Goal: Information Seeking & Learning: Learn about a topic

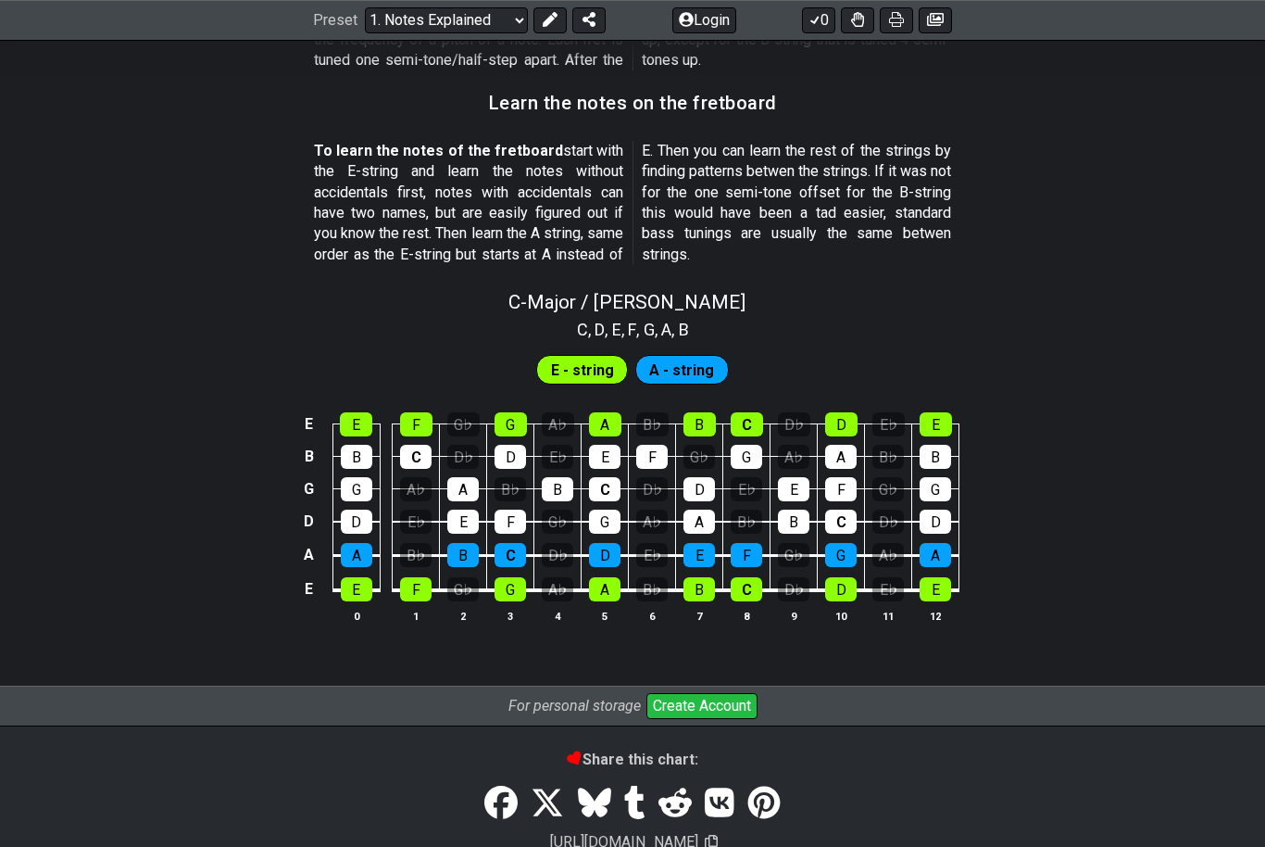
scroll to position [1651, 0]
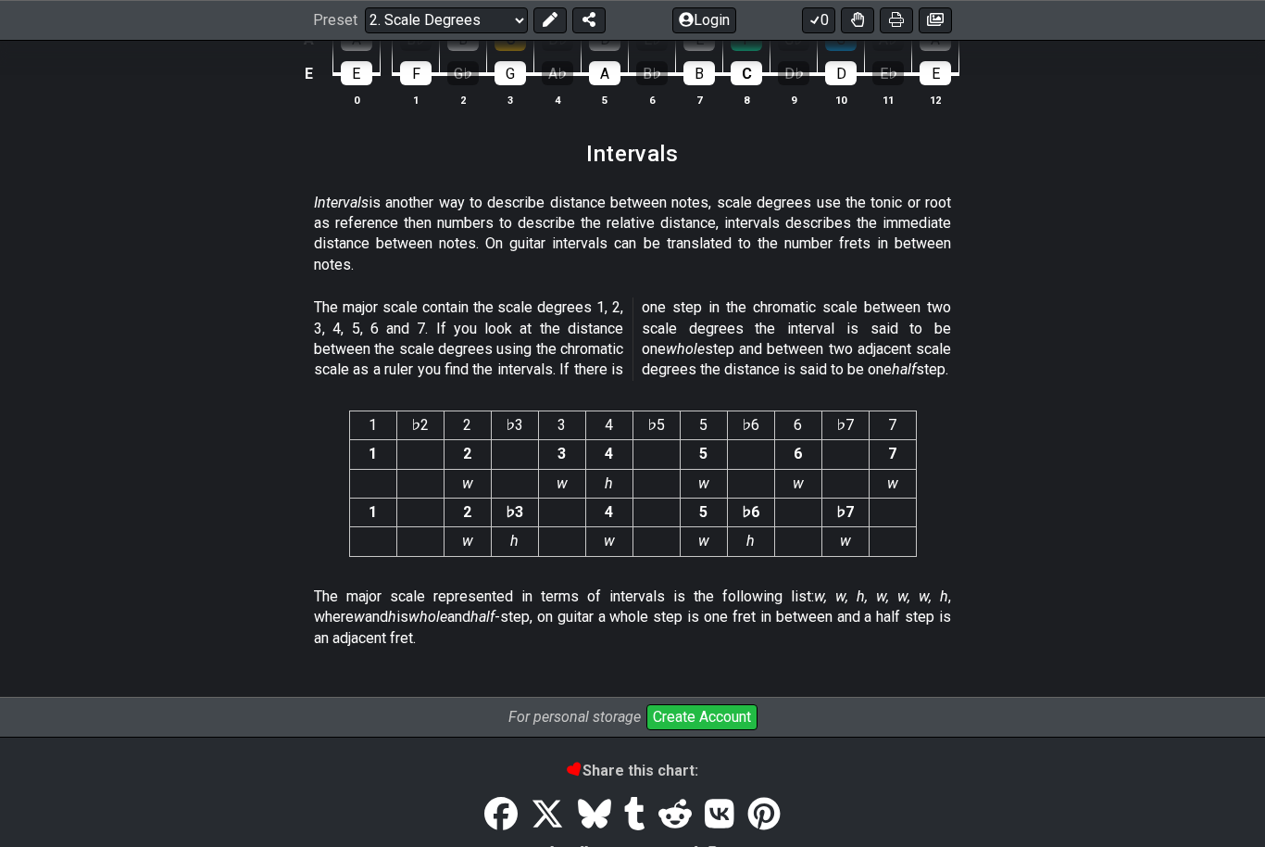
scroll to position [4726, 0]
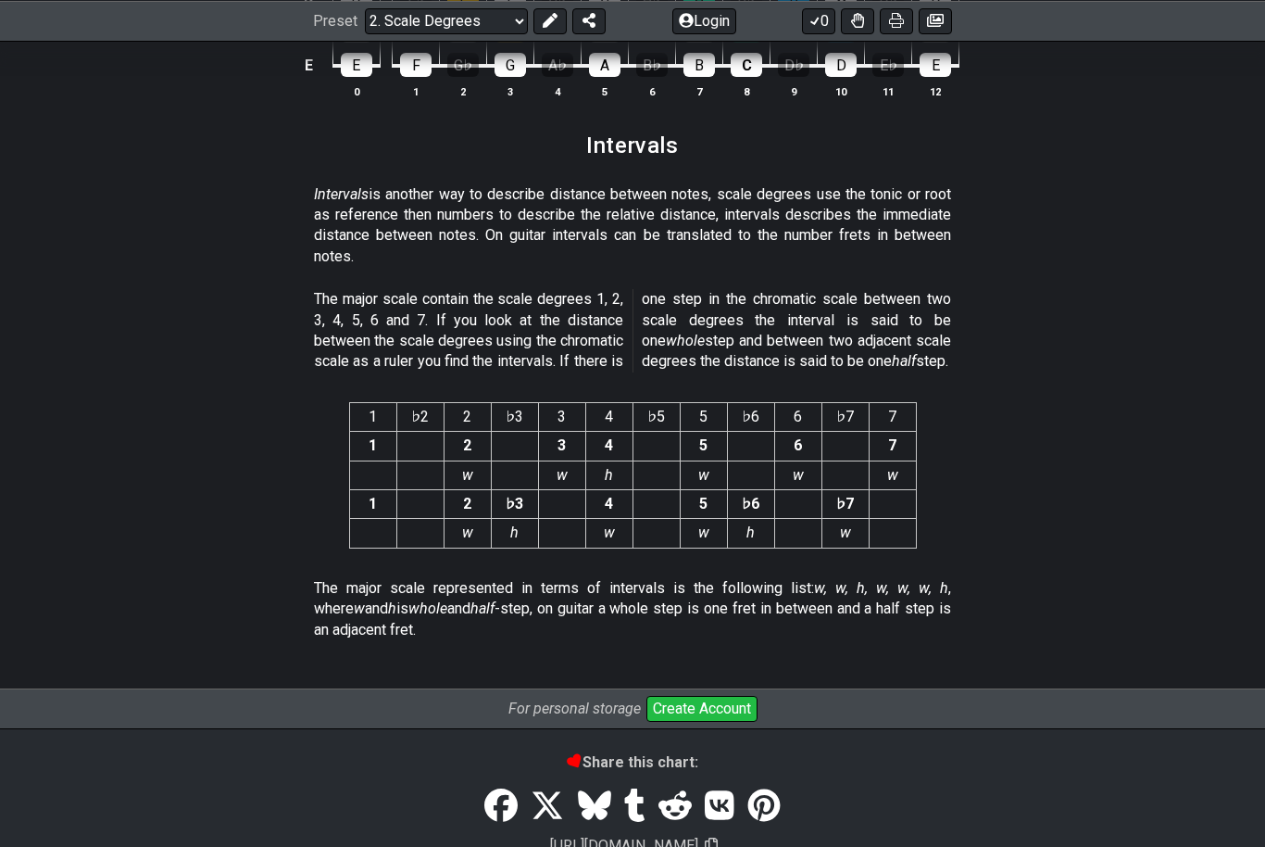
scroll to position [4726, 0]
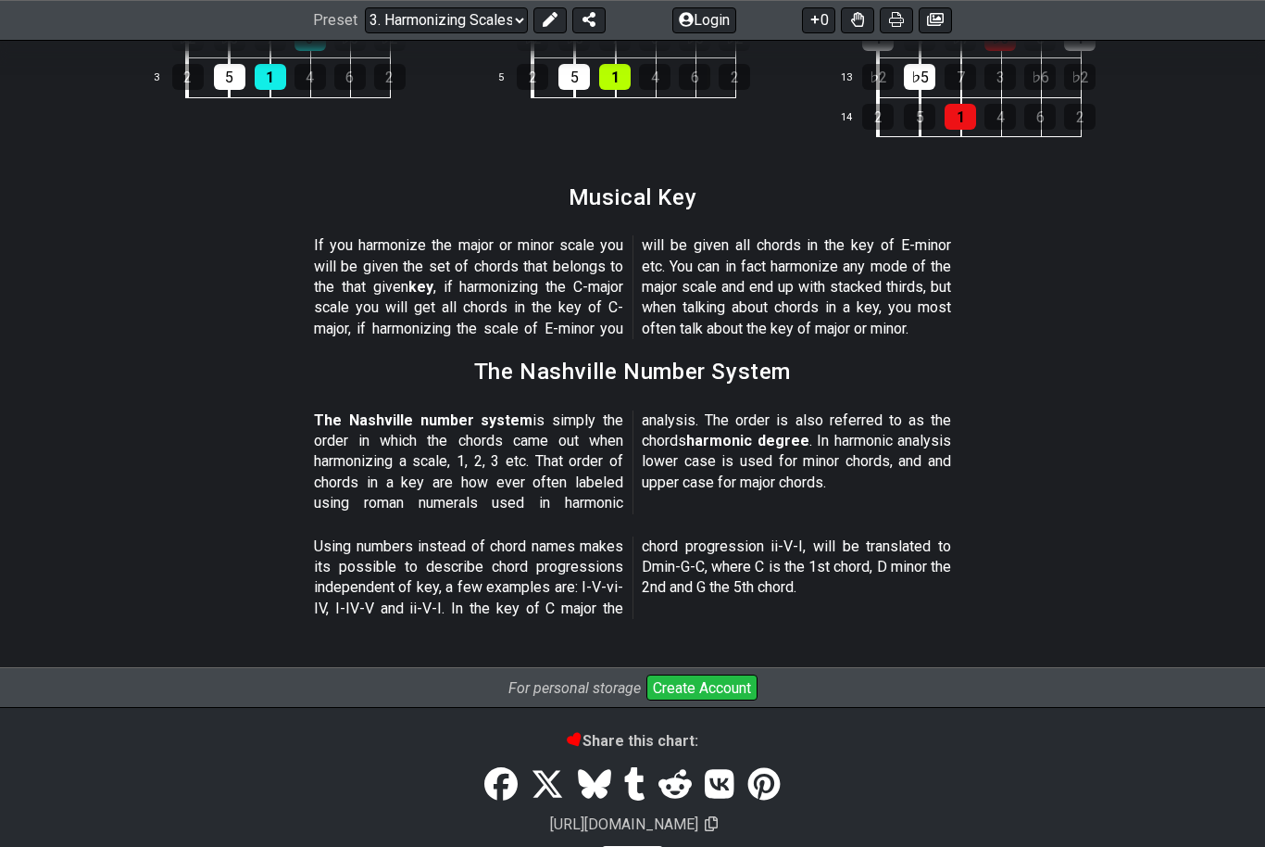
scroll to position [2070, 0]
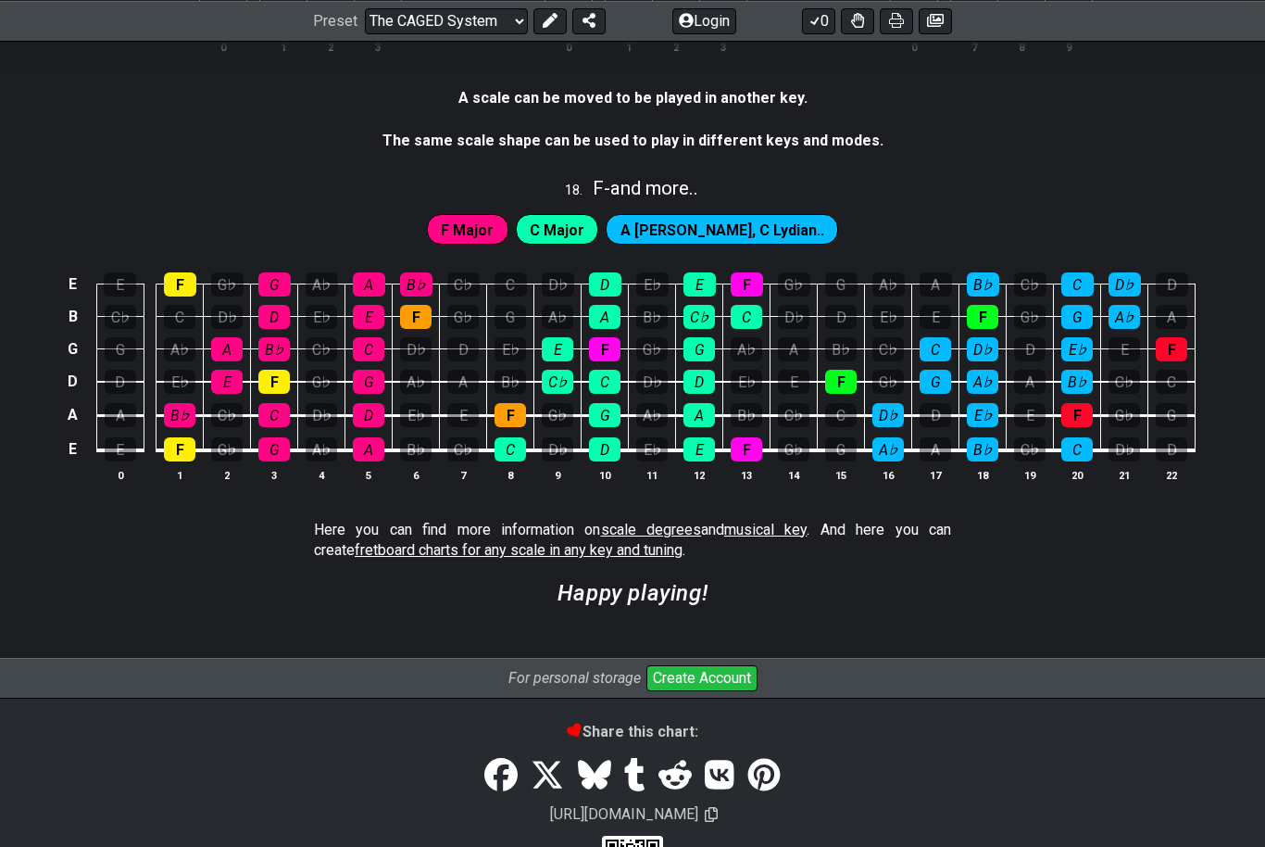
scroll to position [4961, 0]
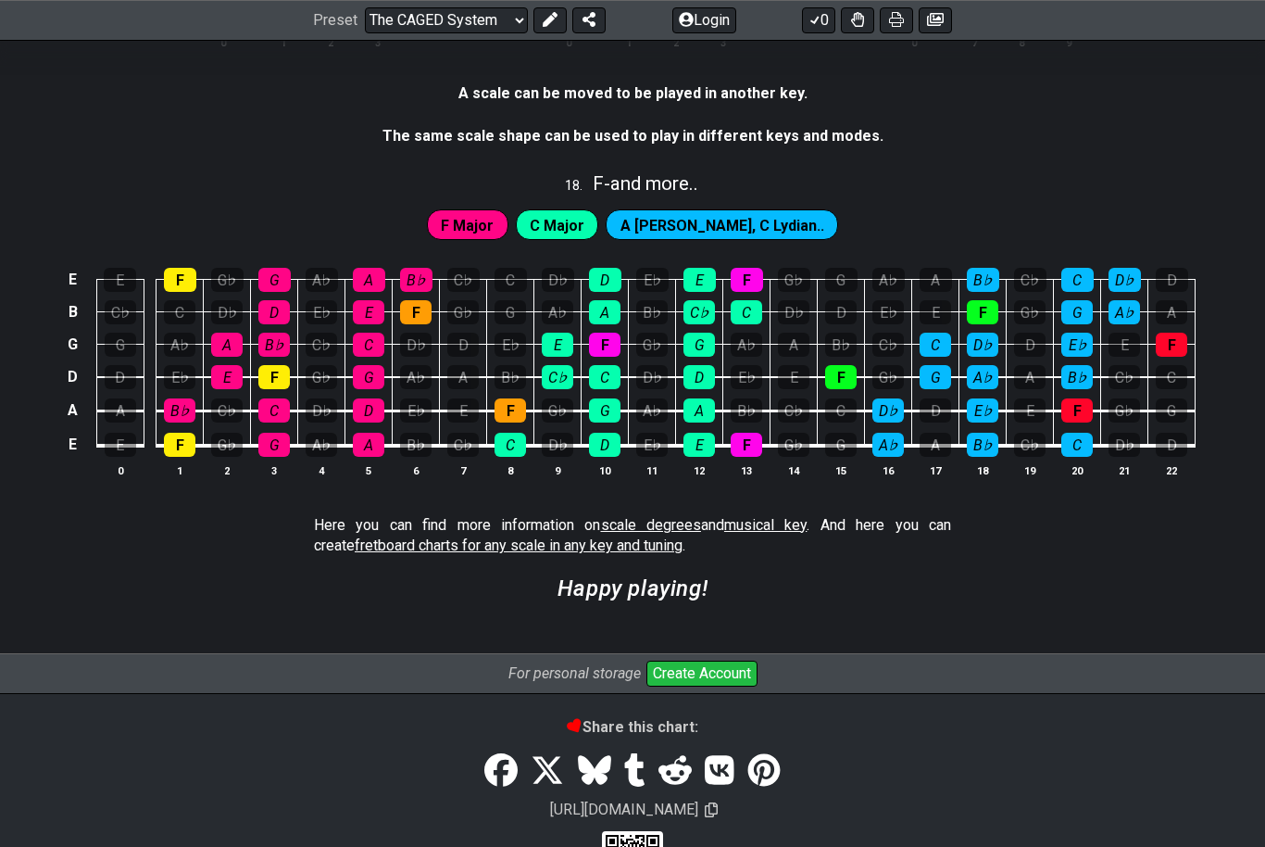
click at [355, 539] on span "fretboard charts for any scale in any key and tuning" at bounding box center [519, 546] width 328 height 18
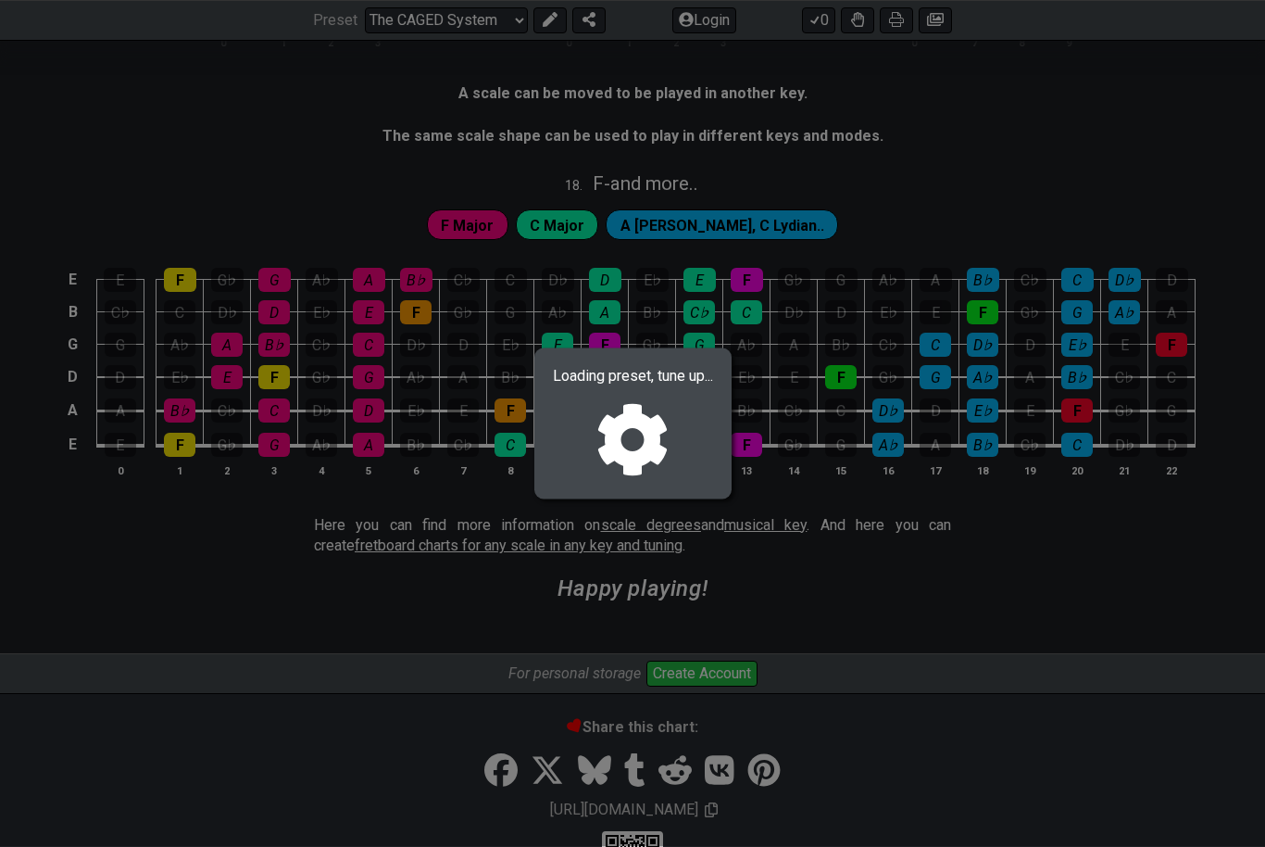
select select "/guitar-scales"
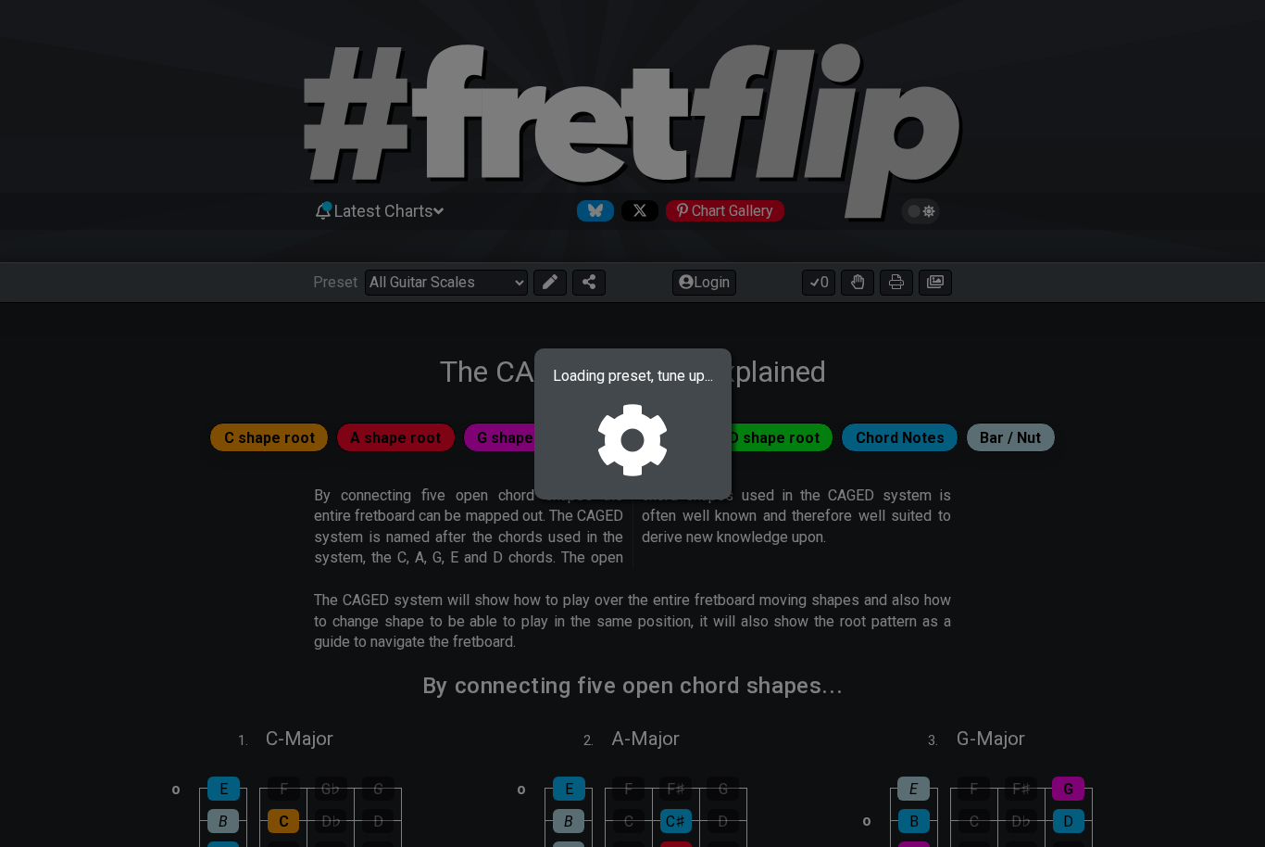
select select "C"
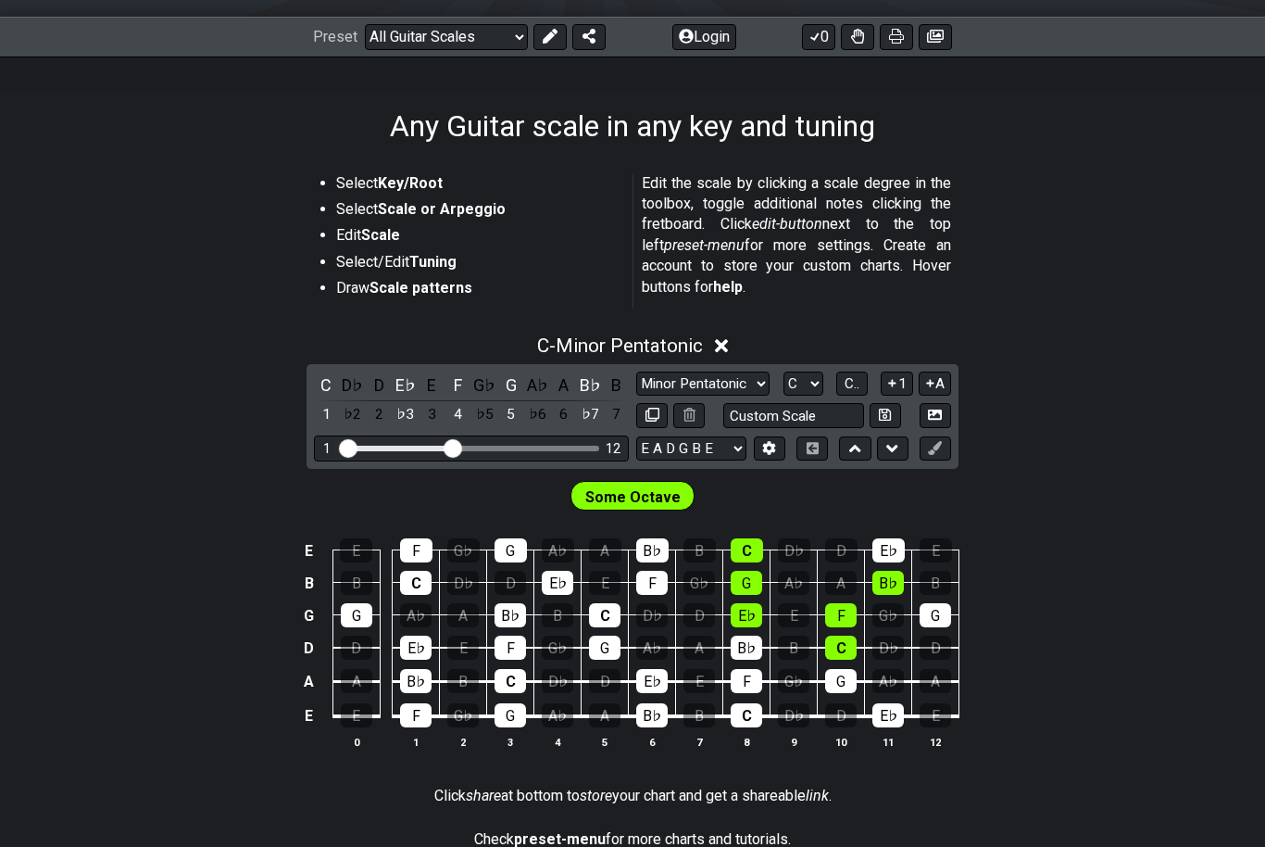
scroll to position [243, 0]
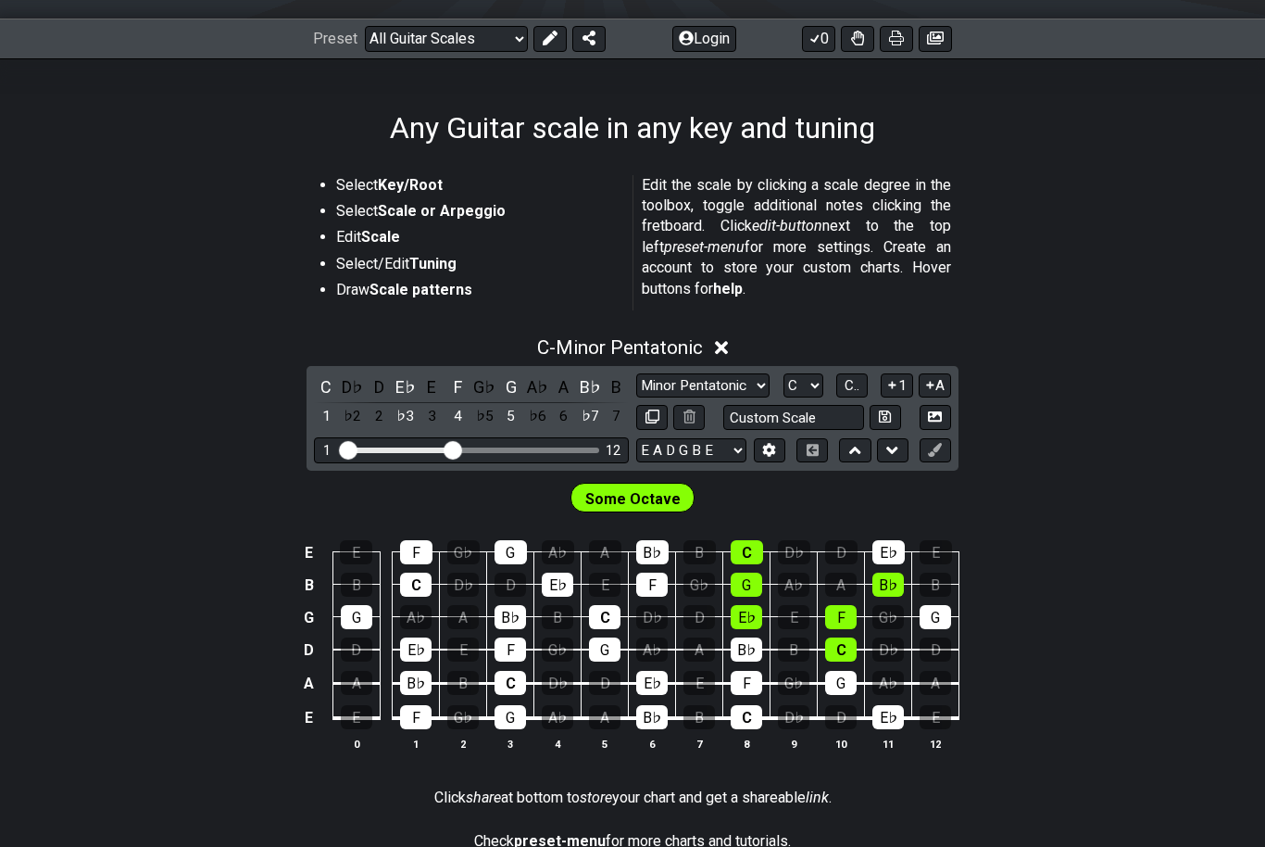
click at [725, 348] on icon at bounding box center [722, 350] width 14 height 14
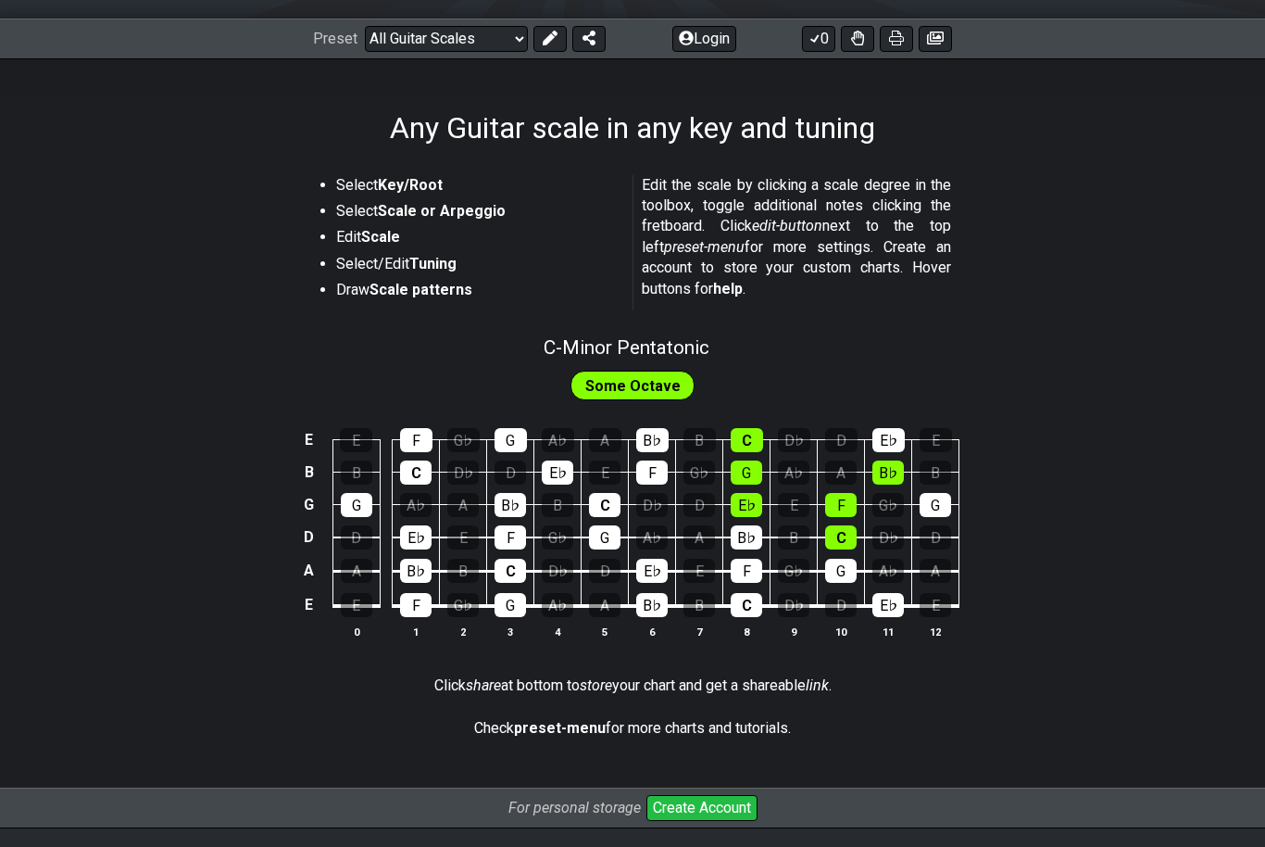
scroll to position [244, 0]
click at [655, 389] on span "Some Octave" at bounding box center [632, 385] width 95 height 27
click at [660, 343] on span "C - Minor Pentatonic" at bounding box center [627, 347] width 166 height 22
select select "C"
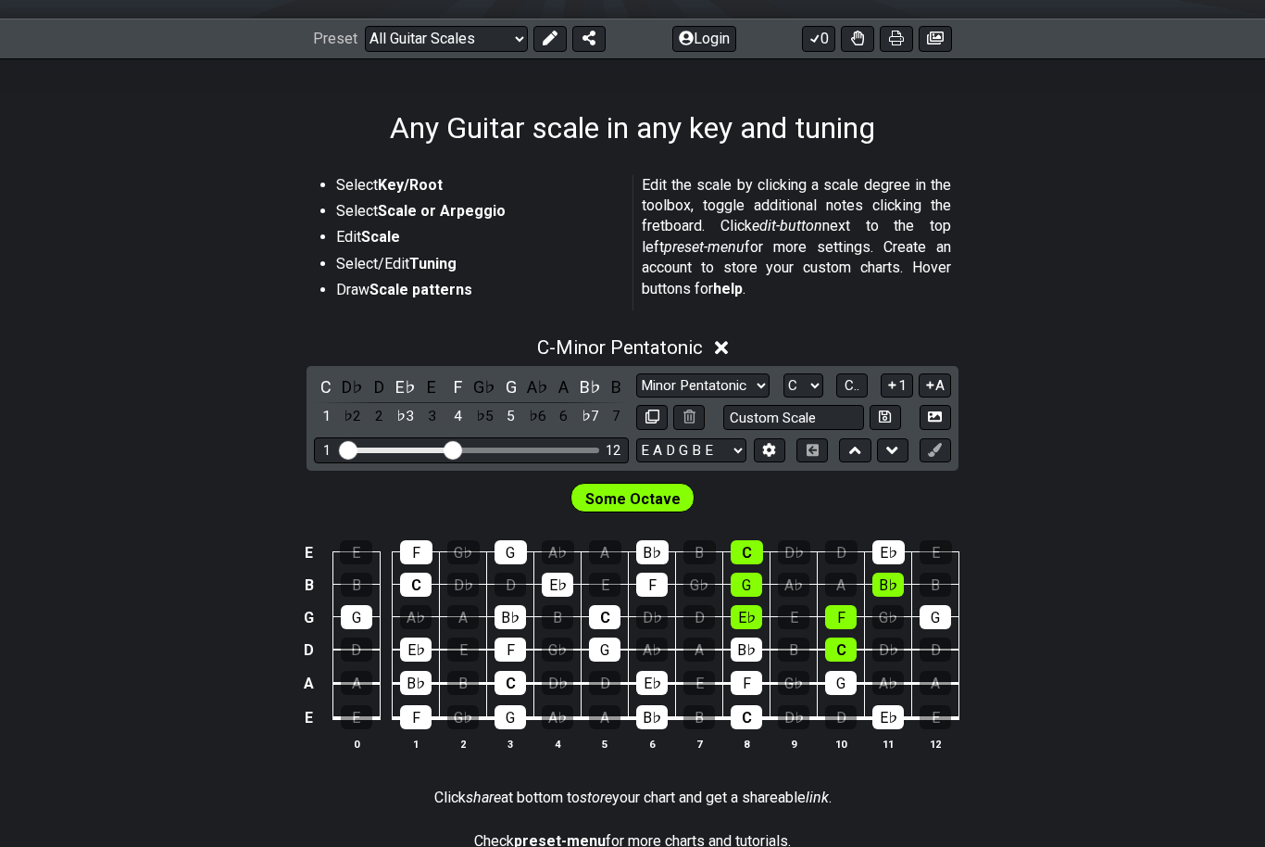
click at [672, 351] on span "C - Minor Pentatonic" at bounding box center [620, 347] width 166 height 22
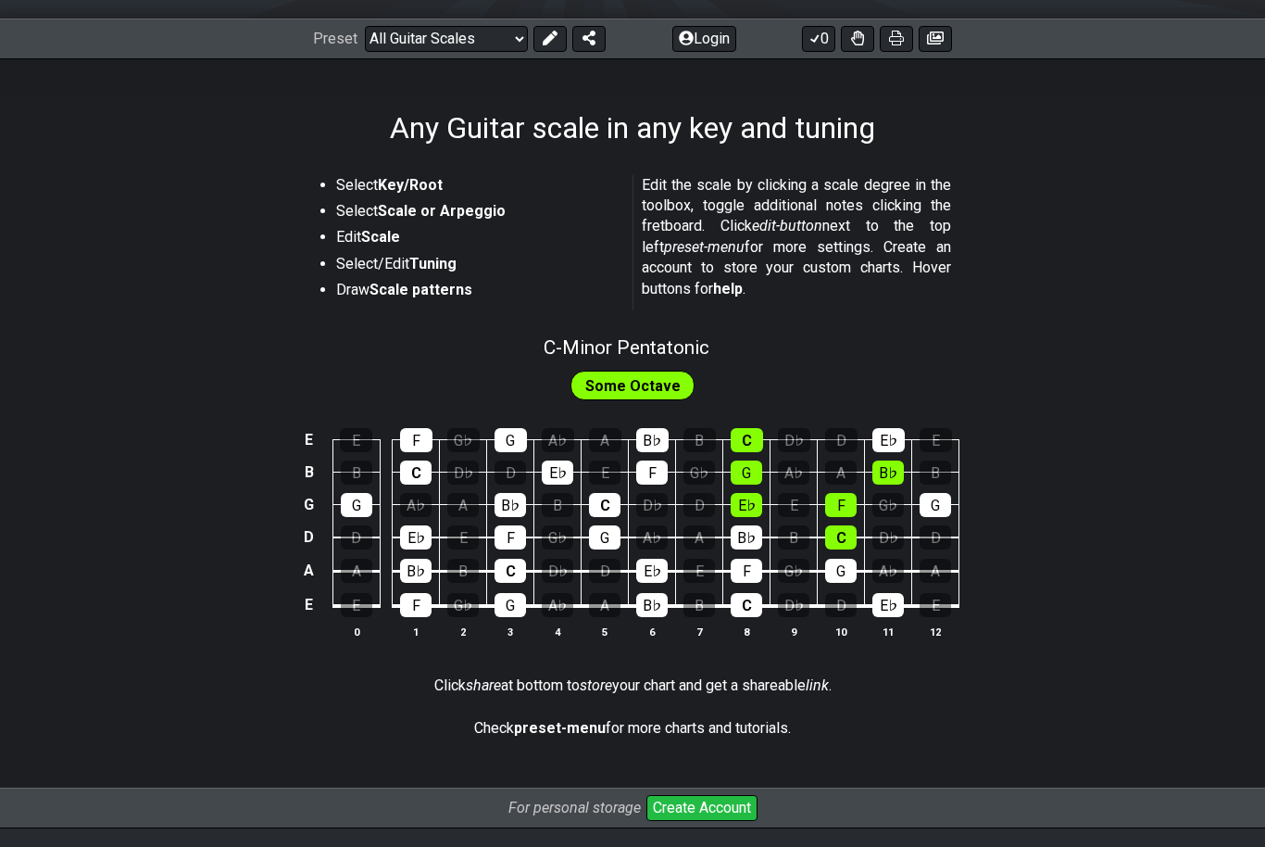
click at [672, 346] on span "C - Minor Pentatonic" at bounding box center [627, 347] width 166 height 22
select select "C"
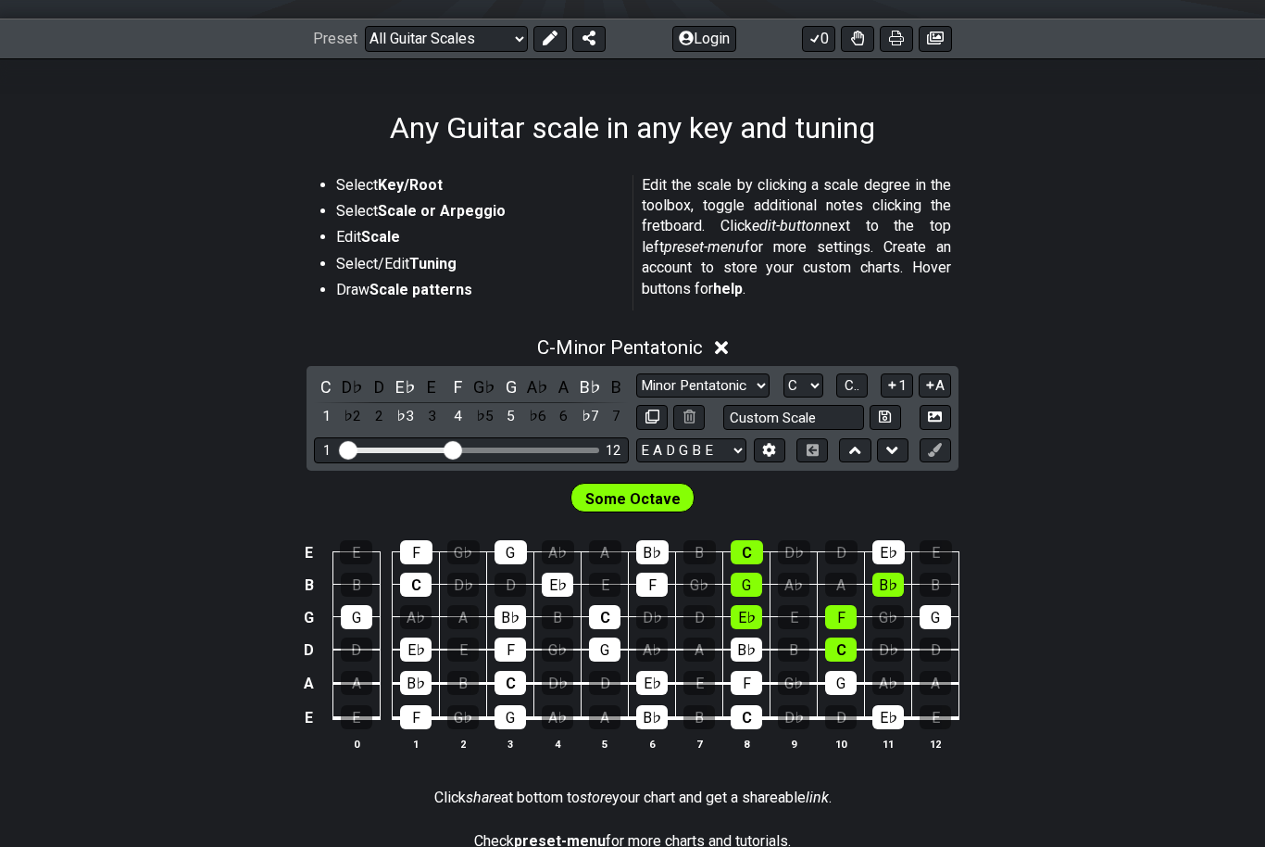
click at [384, 249] on li "Edit Scale" at bounding box center [477, 240] width 283 height 26
click at [410, 190] on strong "Key/Root" at bounding box center [410, 185] width 65 height 18
click at [432, 391] on div "E" at bounding box center [432, 386] width 24 height 25
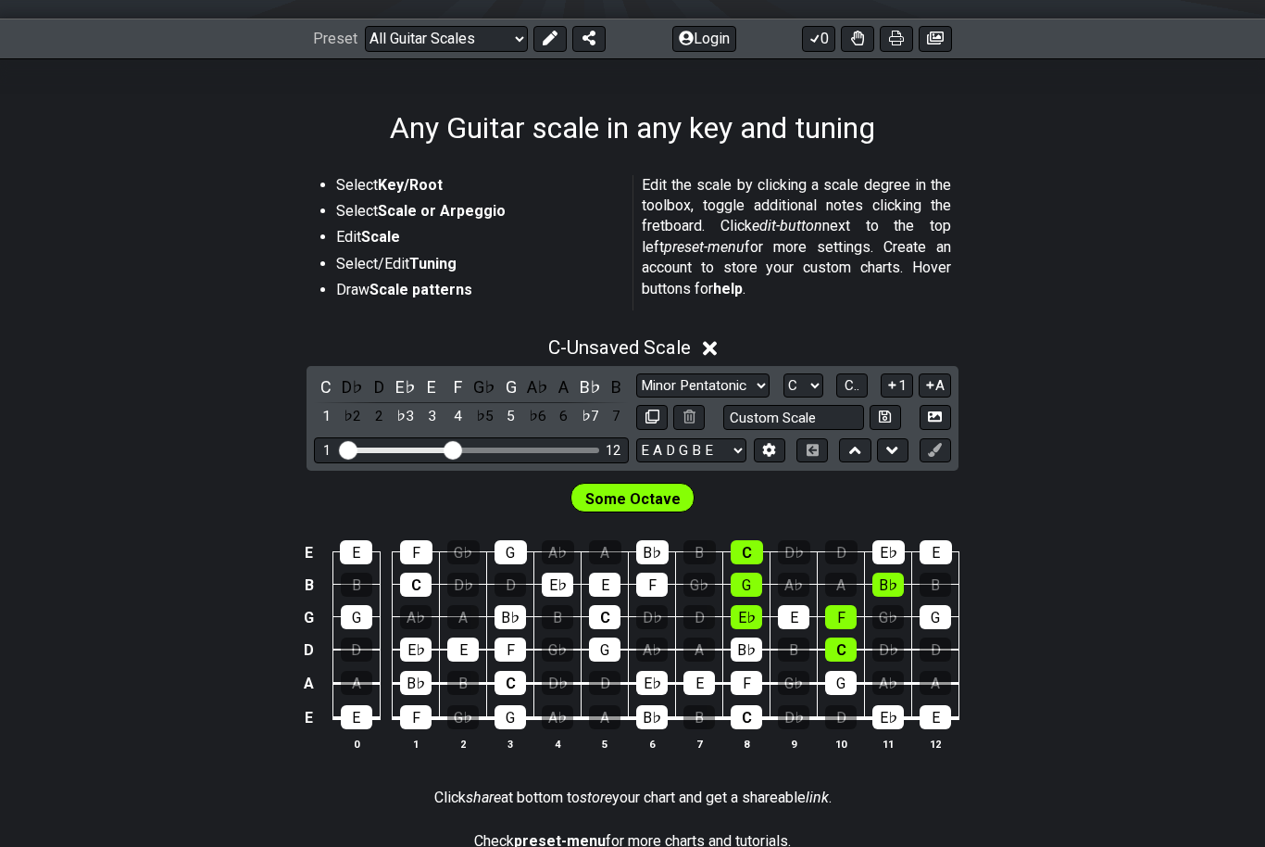
click at [713, 354] on icon at bounding box center [710, 347] width 14 height 19
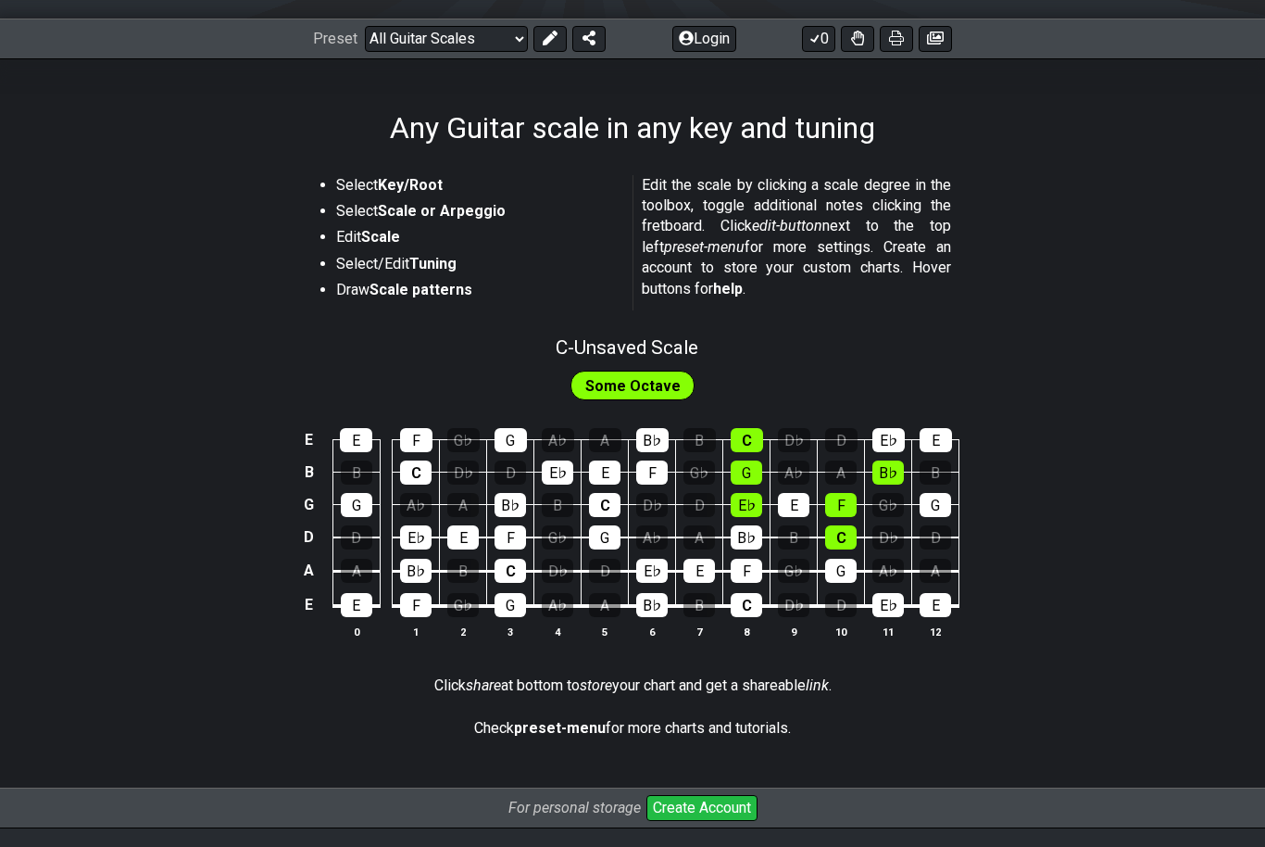
click at [617, 345] on span "C - Unsaved Scale" at bounding box center [627, 347] width 143 height 22
select select "C"
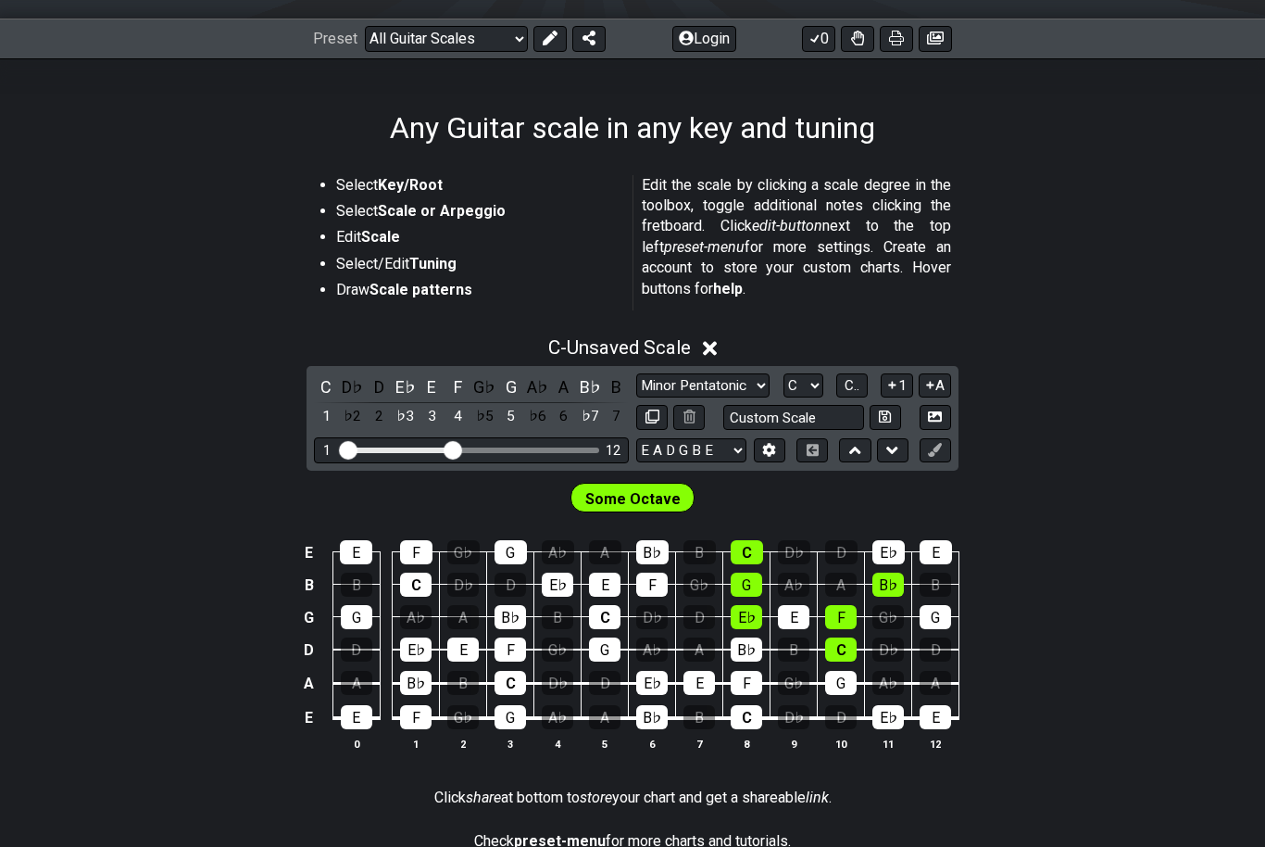
click at [737, 385] on select "Minor Pentatonic Root Minor Pentatonic Major Pentatonic Minor Blues Major Blues…" at bounding box center [702, 385] width 133 height 25
select select "Root"
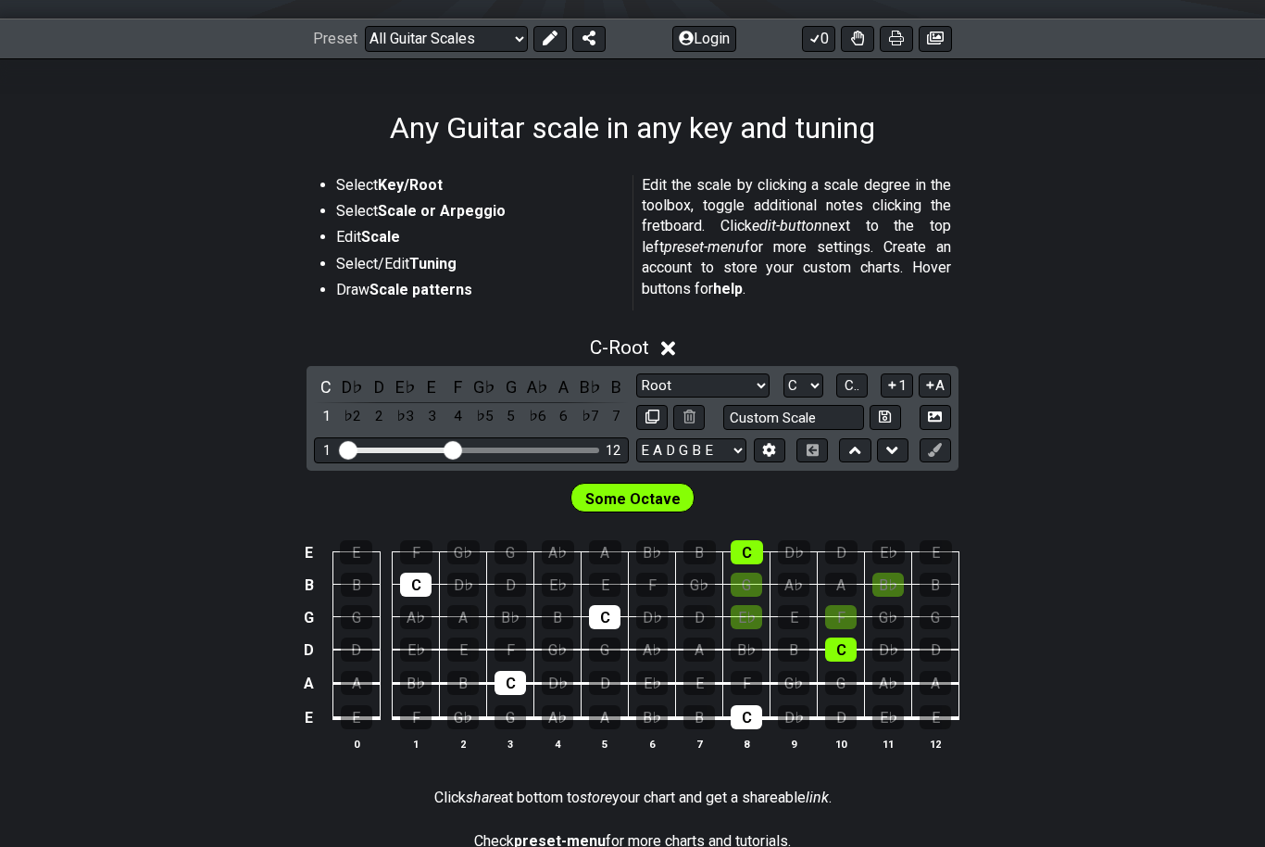
click at [428, 392] on div "E" at bounding box center [432, 386] width 24 height 25
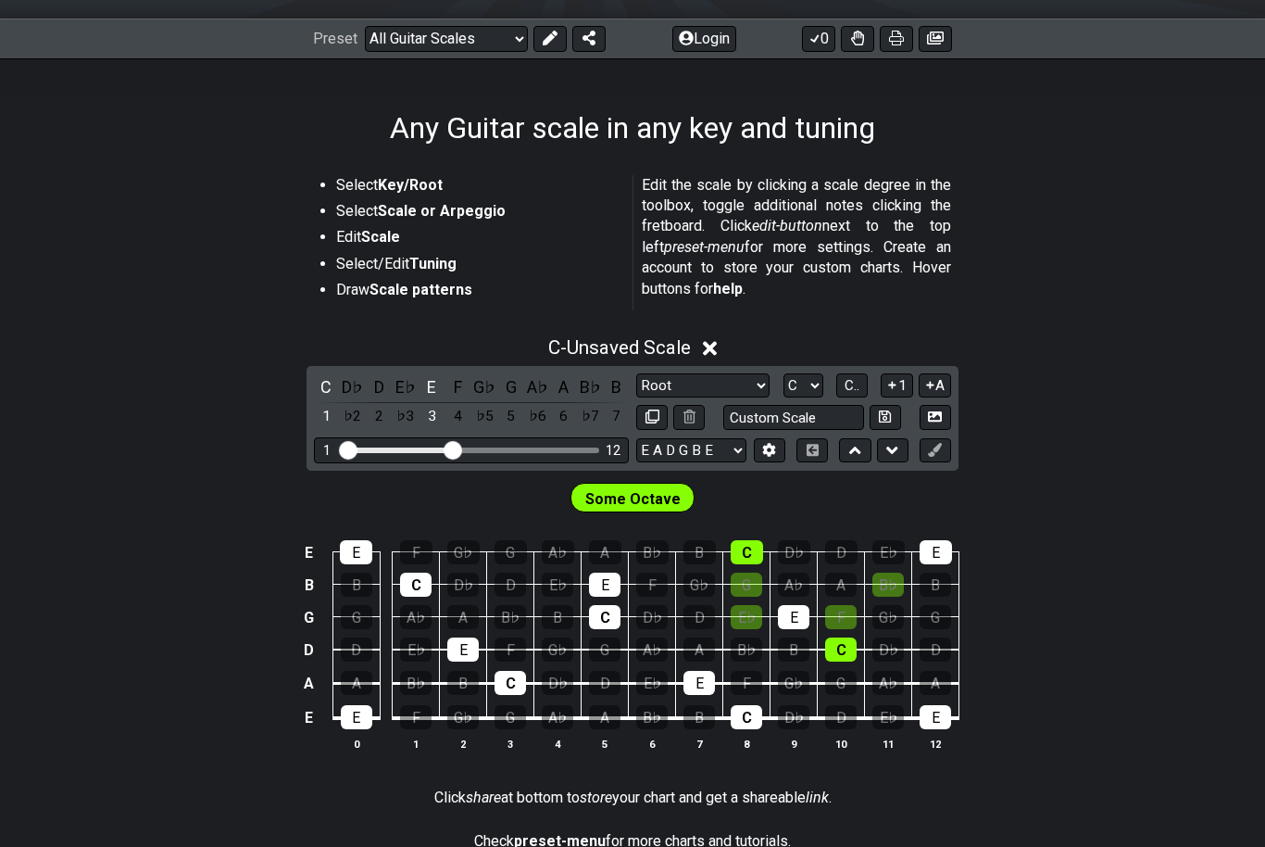
click at [506, 413] on div "5" at bounding box center [511, 416] width 24 height 25
click at [648, 504] on span "Some Octave" at bounding box center [632, 498] width 95 height 27
click at [720, 454] on select "E A D G B E E A D G B E E A D G B E B E A D F♯ B A D G C E A D A D G B E E♭ A♭ …" at bounding box center [691, 450] width 110 height 25
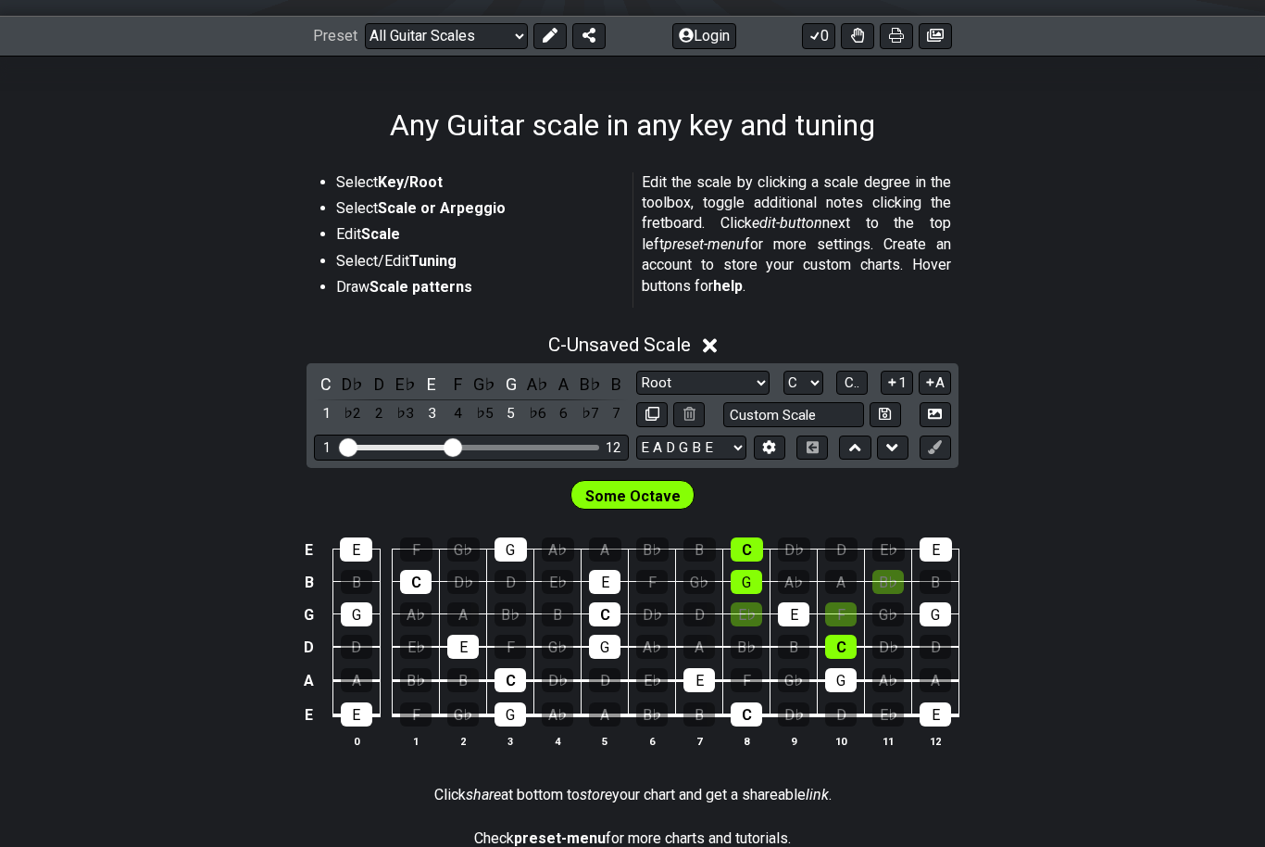
scroll to position [245, 0]
click at [713, 354] on icon at bounding box center [710, 345] width 14 height 19
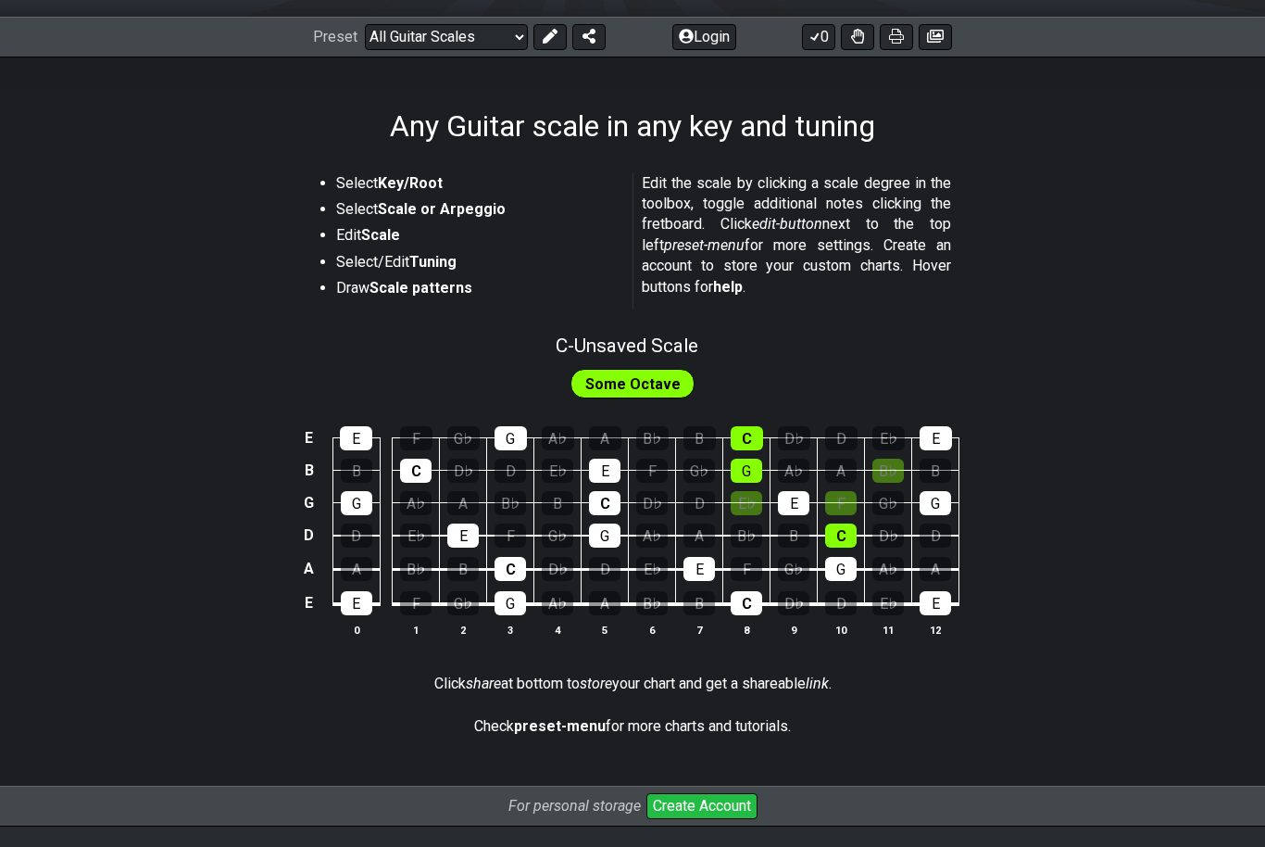
click at [653, 342] on span "C - Unsaved Scale" at bounding box center [627, 345] width 143 height 22
select select "Root"
select select "C"
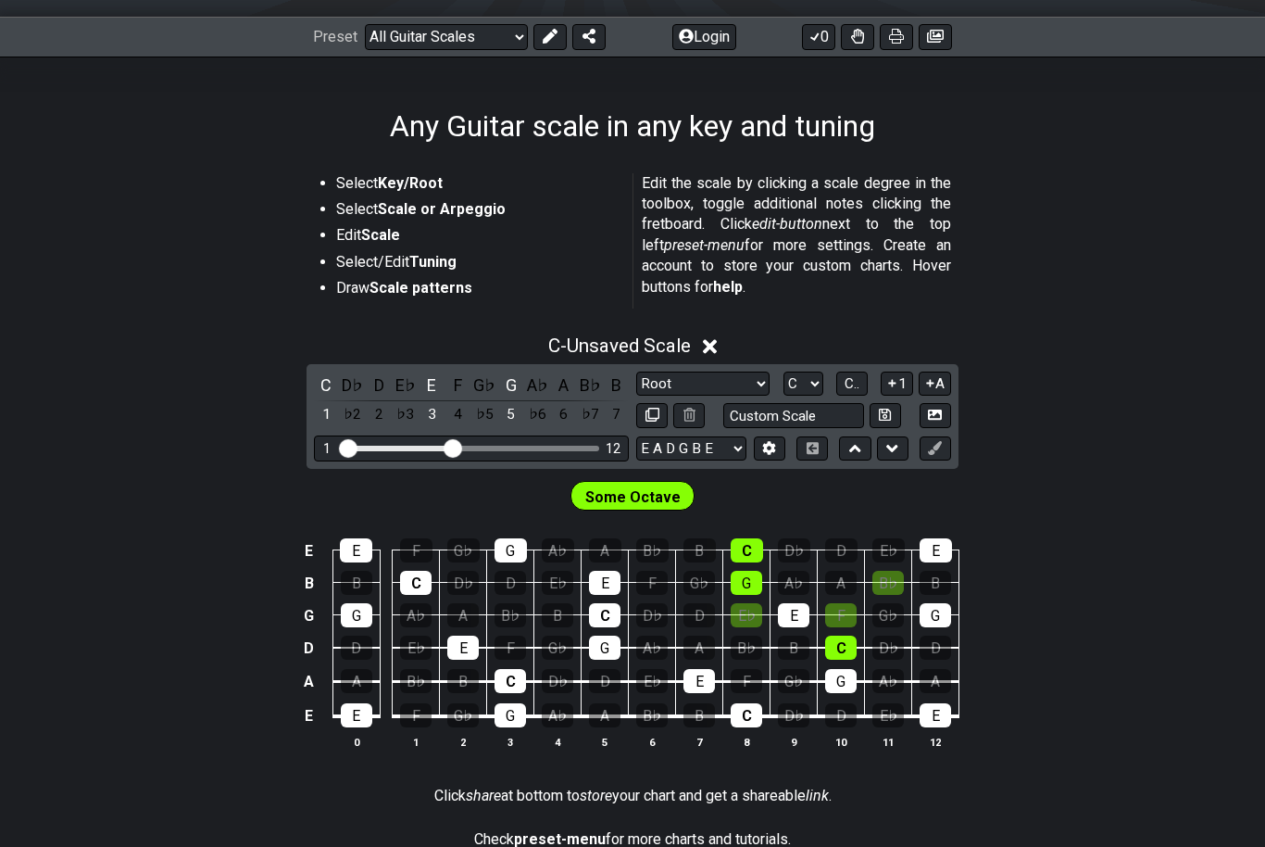
click at [809, 412] on input "Custom Scale" at bounding box center [794, 415] width 141 height 25
click at [75, 556] on div "E E F G♭ G A♭ A B♭ B C D♭ D E♭ E B B C D♭ D E♭ E F G♭ G A♭ A B♭ B G G A♭ A B♭ B…" at bounding box center [632, 644] width 1265 height 260
type input "Custom Scale"
click at [556, 455] on div "1 12" at bounding box center [471, 447] width 315 height 25
click at [454, 220] on li "Select Scale or Arpeggio" at bounding box center [477, 212] width 283 height 26
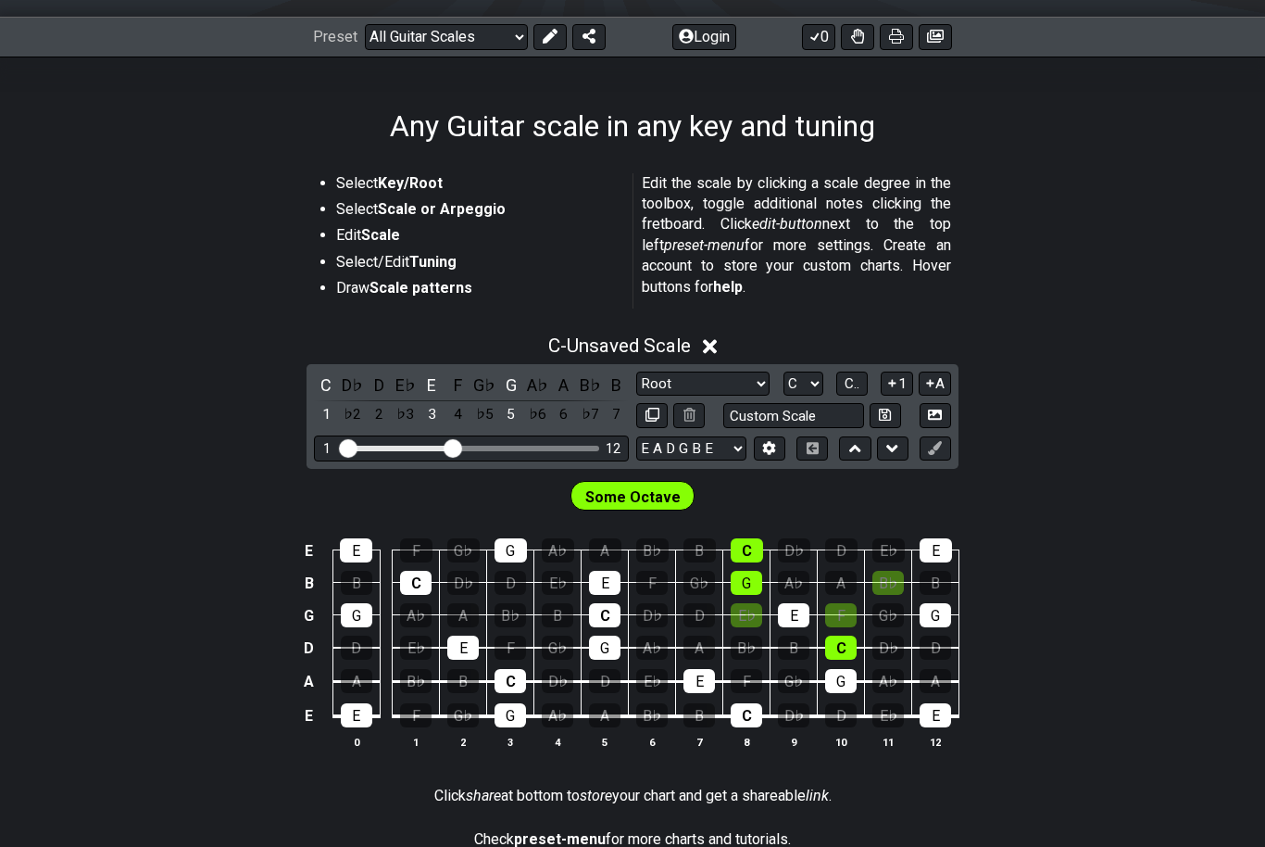
click at [470, 216] on strong "Scale or Arpeggio" at bounding box center [442, 209] width 128 height 18
click at [425, 182] on strong "Key/Root" at bounding box center [410, 183] width 65 height 18
click at [596, 342] on span "C - Unsaved Scale" at bounding box center [619, 345] width 143 height 22
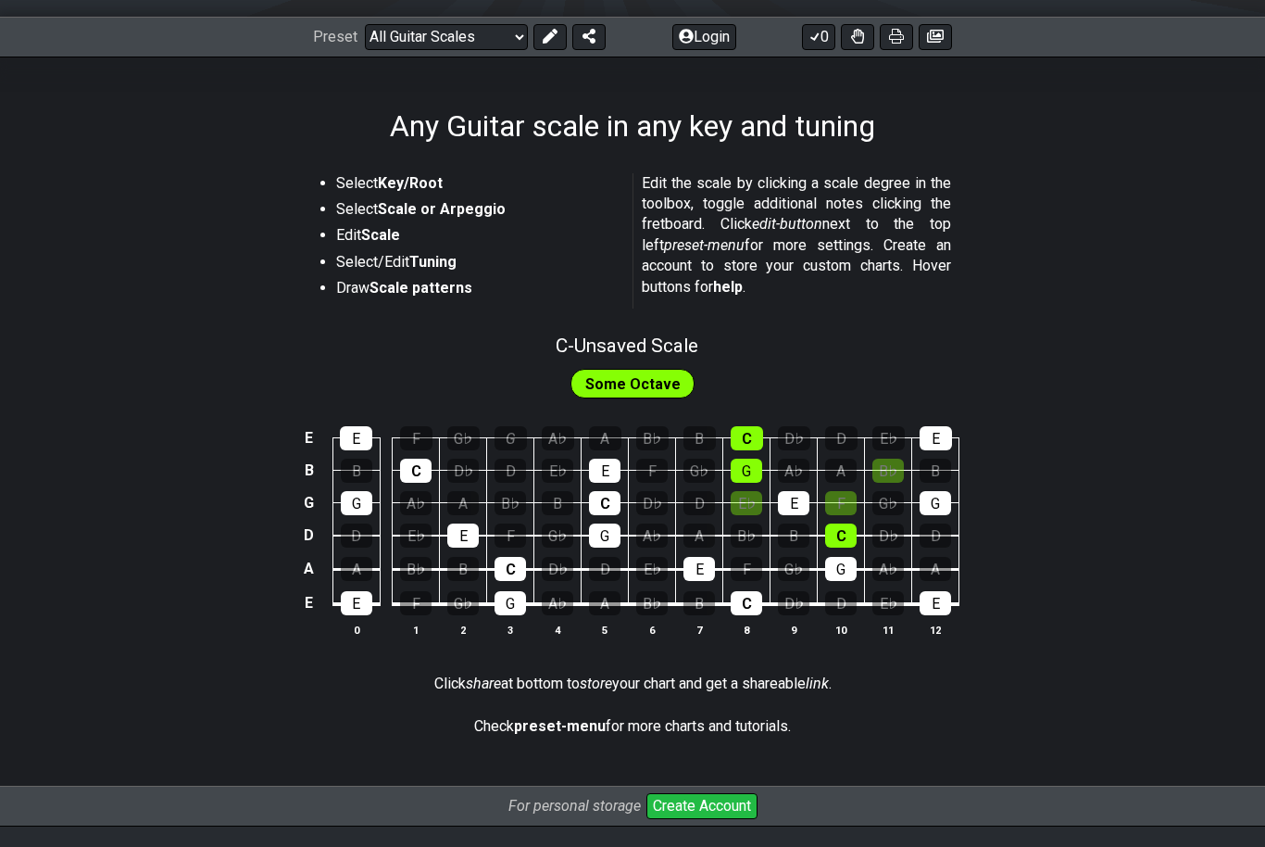
click at [505, 437] on div "G" at bounding box center [511, 438] width 32 height 24
click at [513, 441] on div "G" at bounding box center [511, 438] width 32 height 24
click at [524, 601] on div "G" at bounding box center [510, 603] width 31 height 24
click at [514, 595] on div "G" at bounding box center [510, 603] width 31 height 24
click at [515, 571] on div "C" at bounding box center [510, 569] width 31 height 24
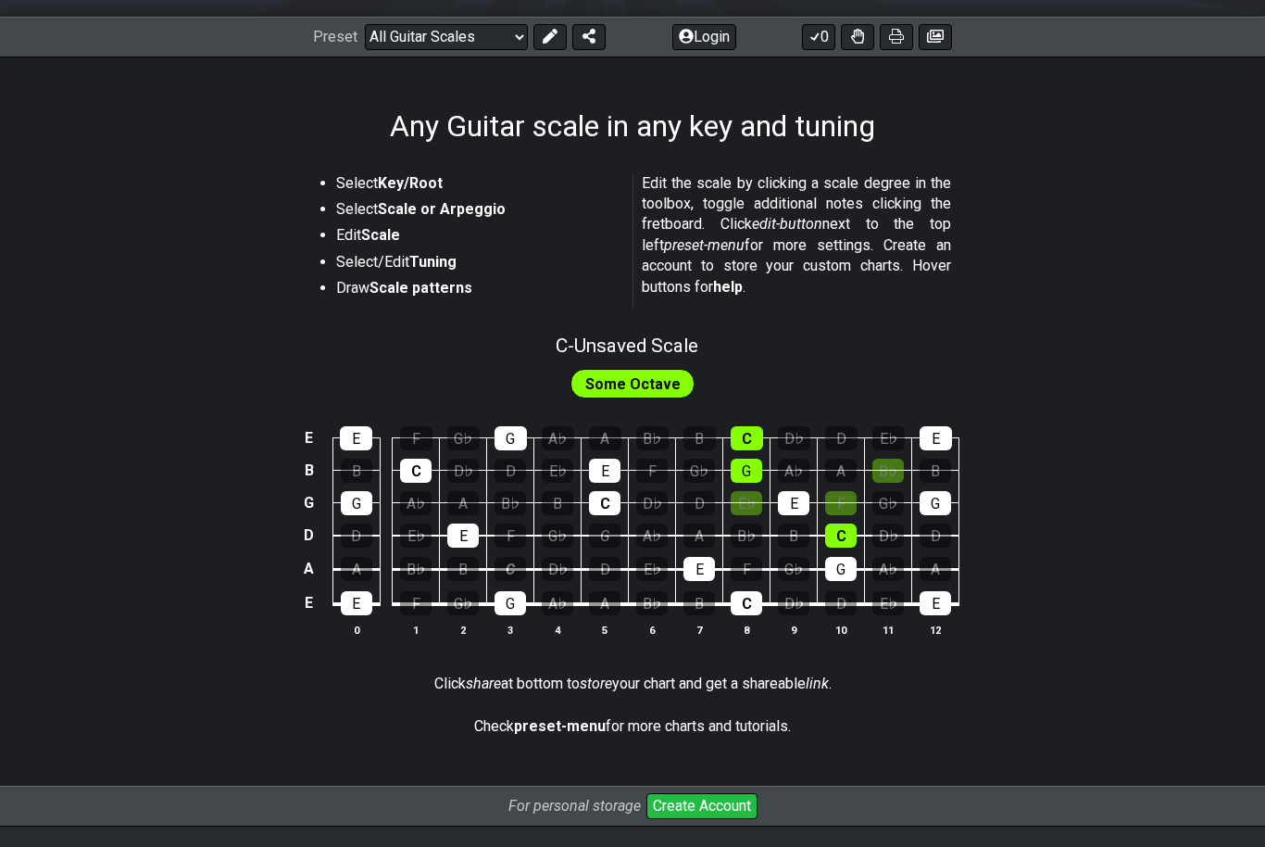
click at [608, 532] on div "G" at bounding box center [604, 535] width 31 height 24
click at [604, 497] on div "C" at bounding box center [604, 503] width 31 height 24
click at [473, 534] on div "E" at bounding box center [462, 535] width 31 height 24
click at [520, 431] on div "G" at bounding box center [511, 438] width 32 height 24
click at [644, 372] on span "Some Octave" at bounding box center [632, 384] width 95 height 27
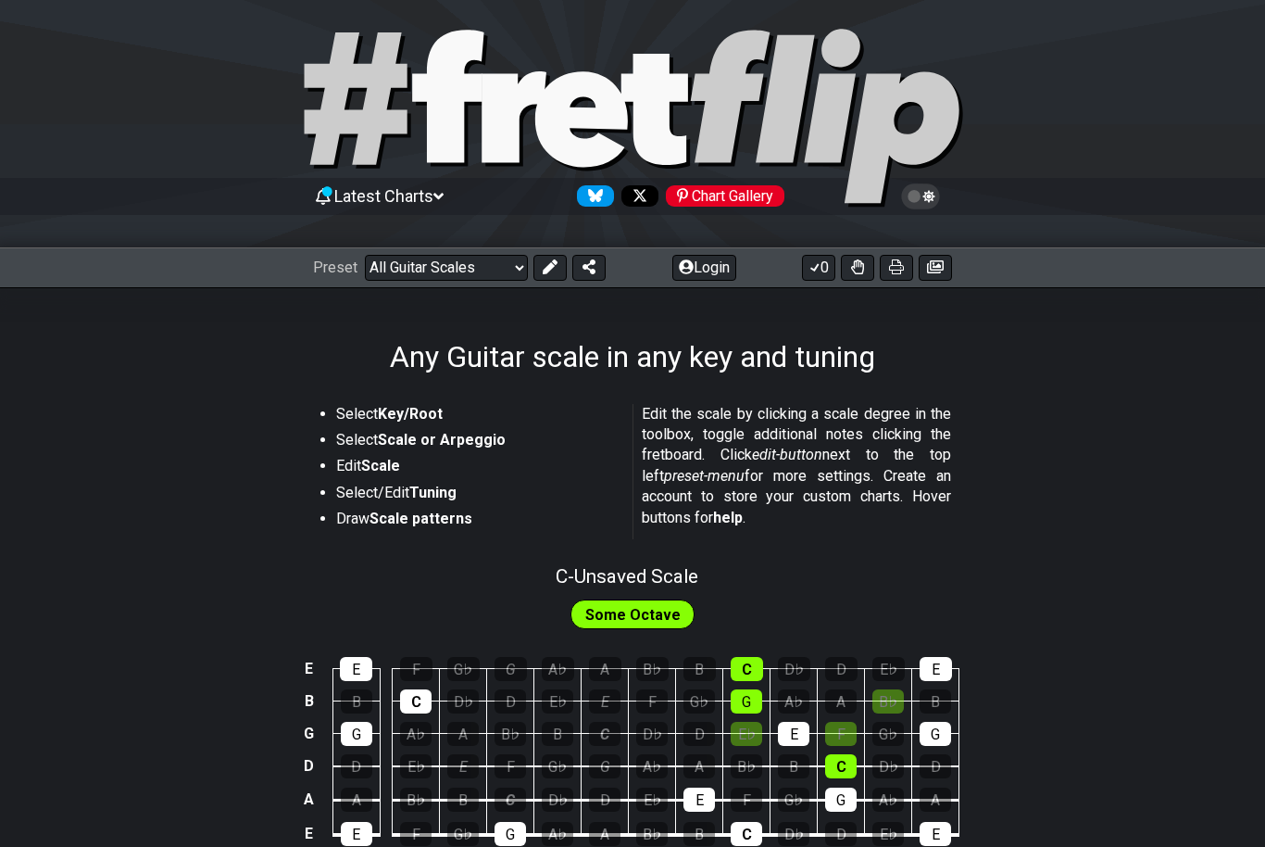
scroll to position [0, 0]
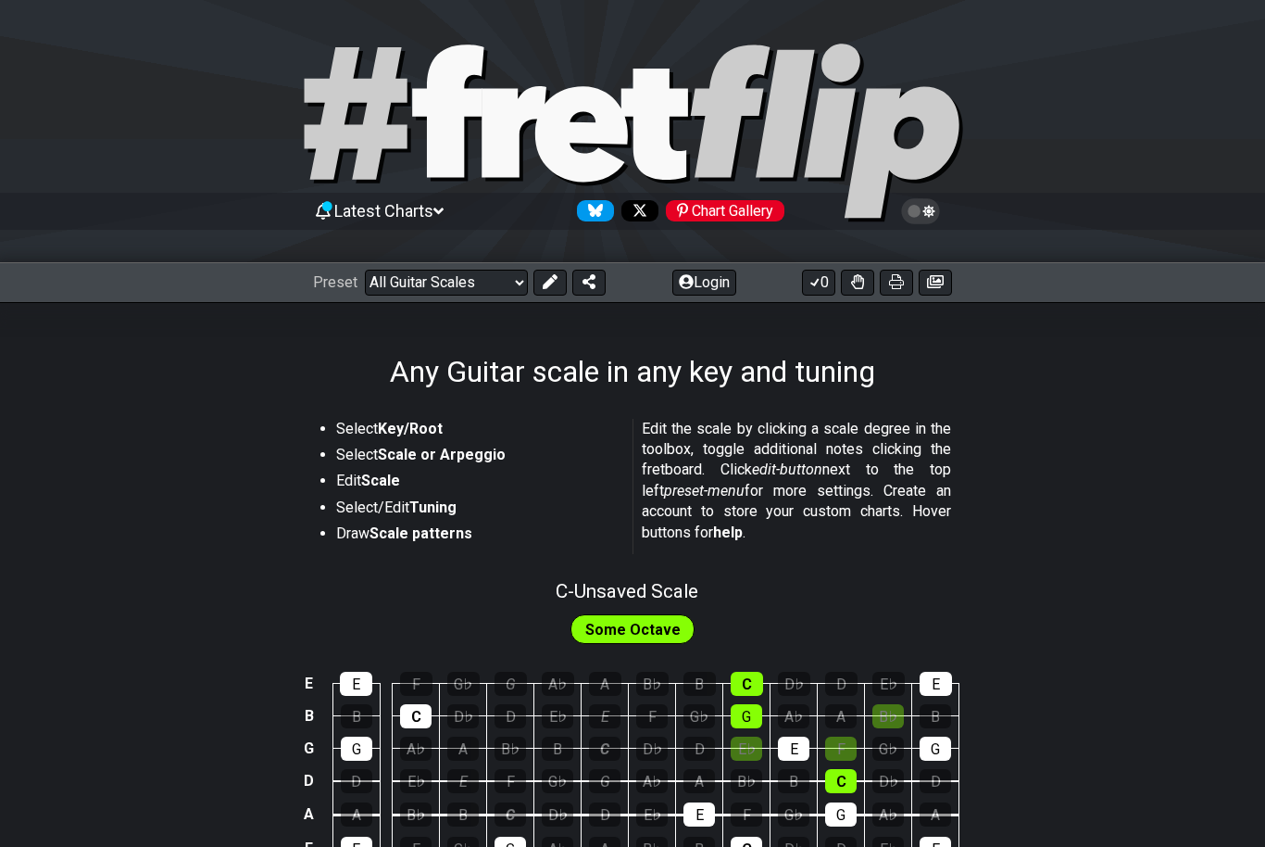
click at [489, 288] on select "Welcome to #fretflip! Initial Preset Custom Preset Minor Pentatonic Major Penta…" at bounding box center [446, 283] width 163 height 26
click at [546, 293] on button at bounding box center [550, 283] width 33 height 26
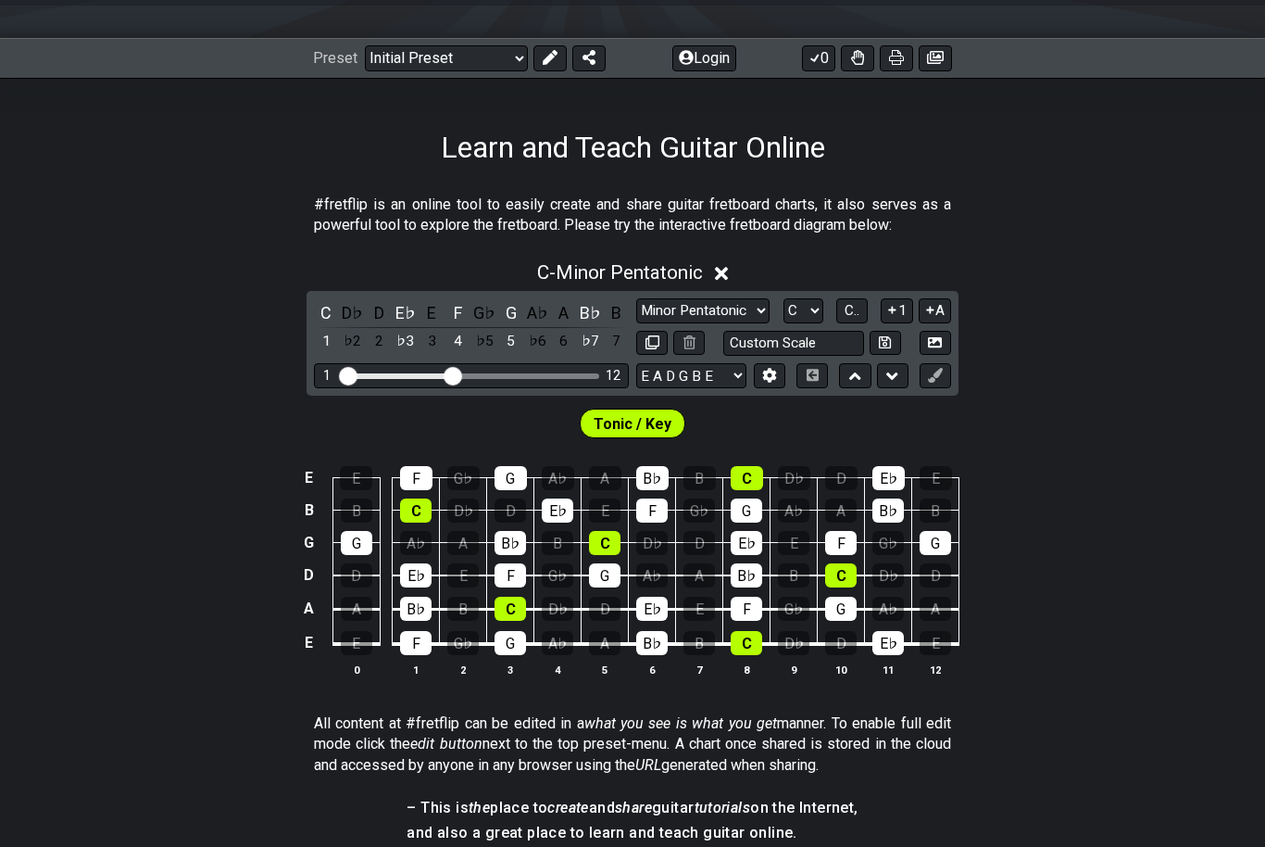
scroll to position [222, 0]
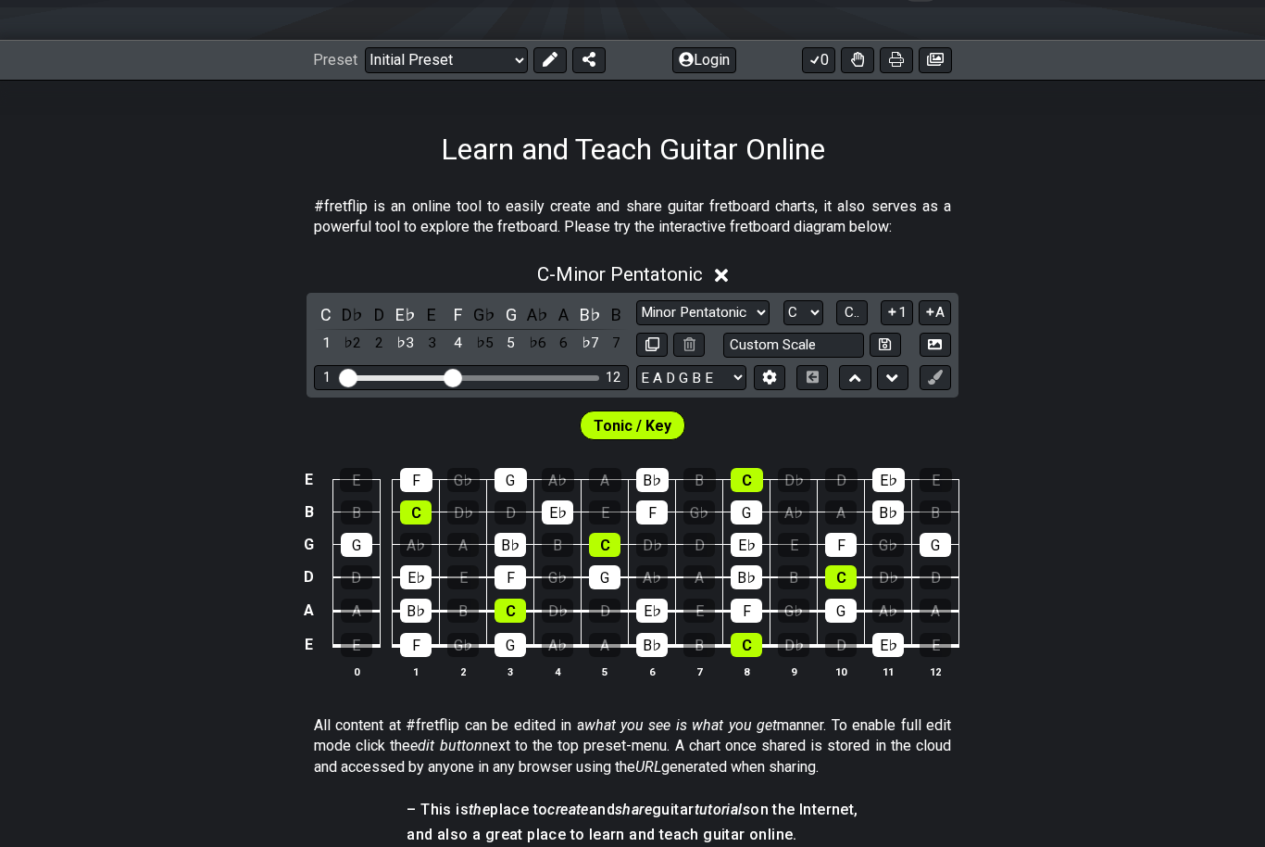
click at [724, 312] on select "Minor Pentatonic Click to edit Minor Pentatonic Major Pentatonic Minor Blues Ma…" at bounding box center [702, 312] width 133 height 25
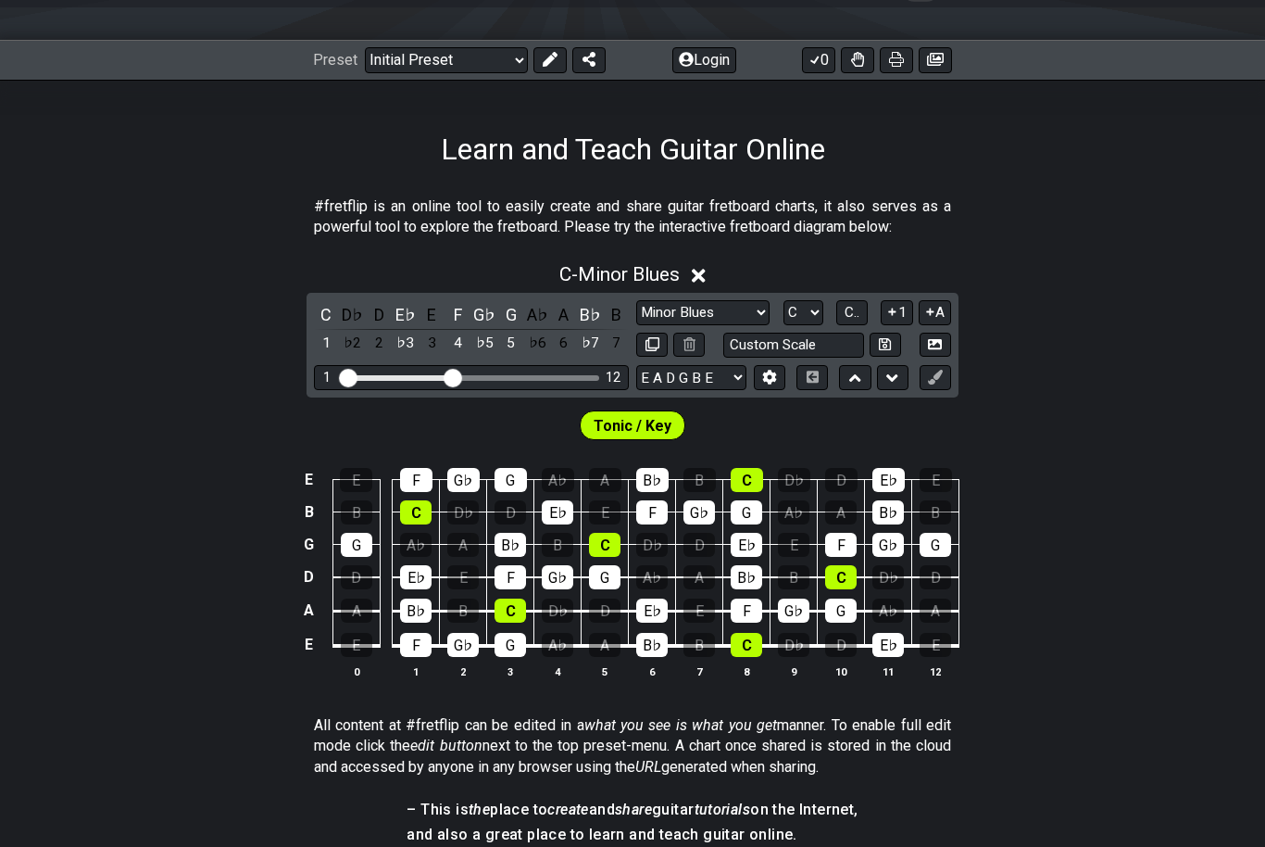
click at [736, 313] on select "Minor Pentatonic Click to edit Minor Pentatonic Major Pentatonic Minor Blues Ma…" at bounding box center [702, 312] width 133 height 25
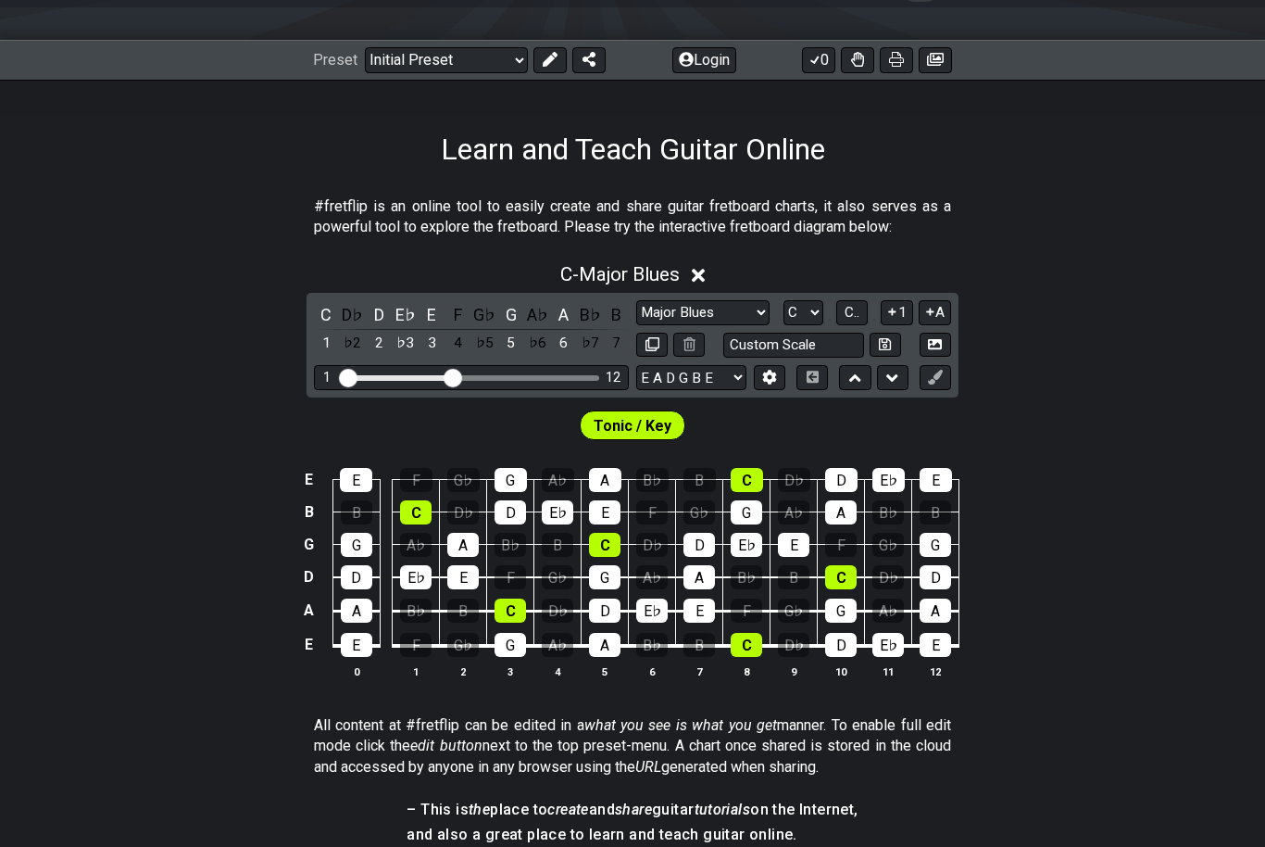
click at [736, 307] on select "Minor Pentatonic Click to edit Minor Pentatonic Major Pentatonic Minor Blues Ma…" at bounding box center [702, 312] width 133 height 25
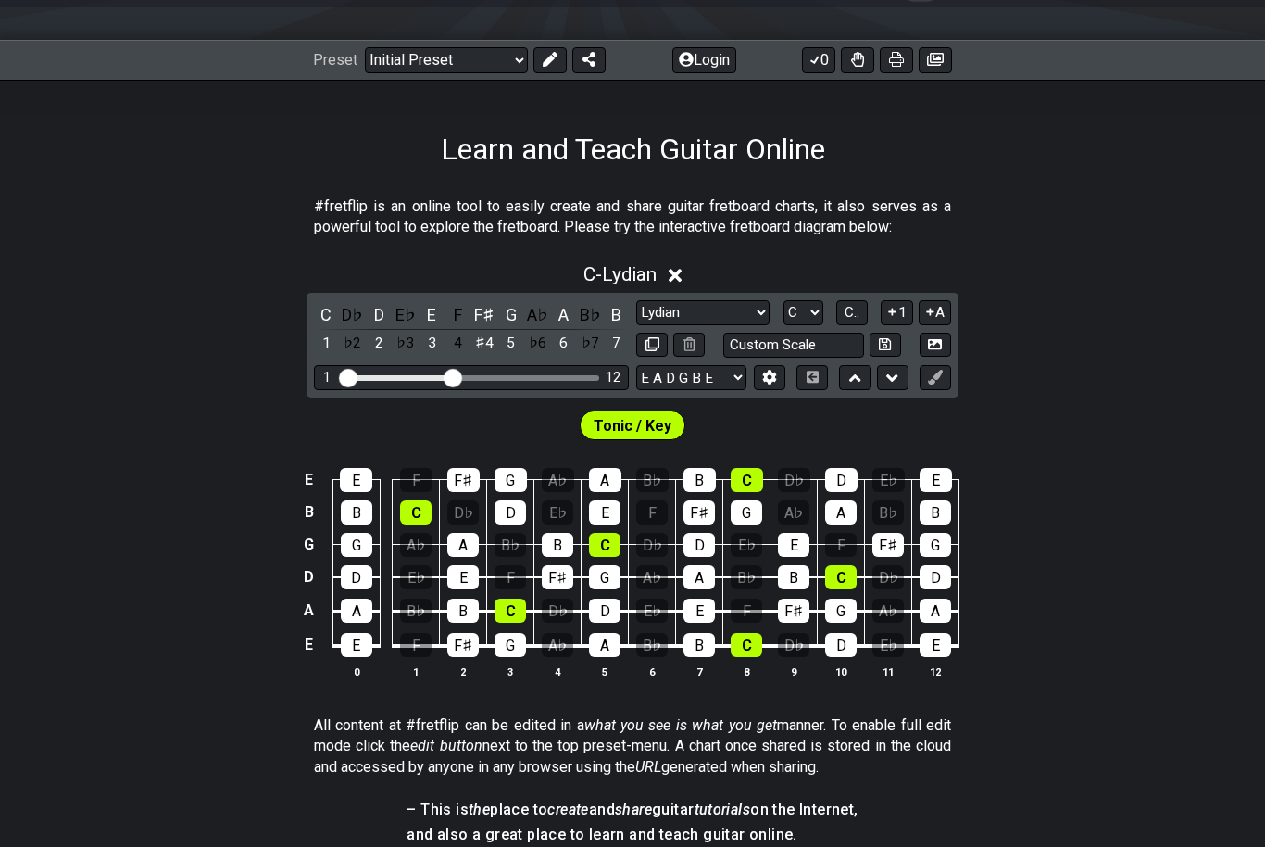
click at [718, 308] on select "Minor Pentatonic Click to edit Minor Pentatonic Major Pentatonic Minor Blues Ma…" at bounding box center [702, 312] width 133 height 25
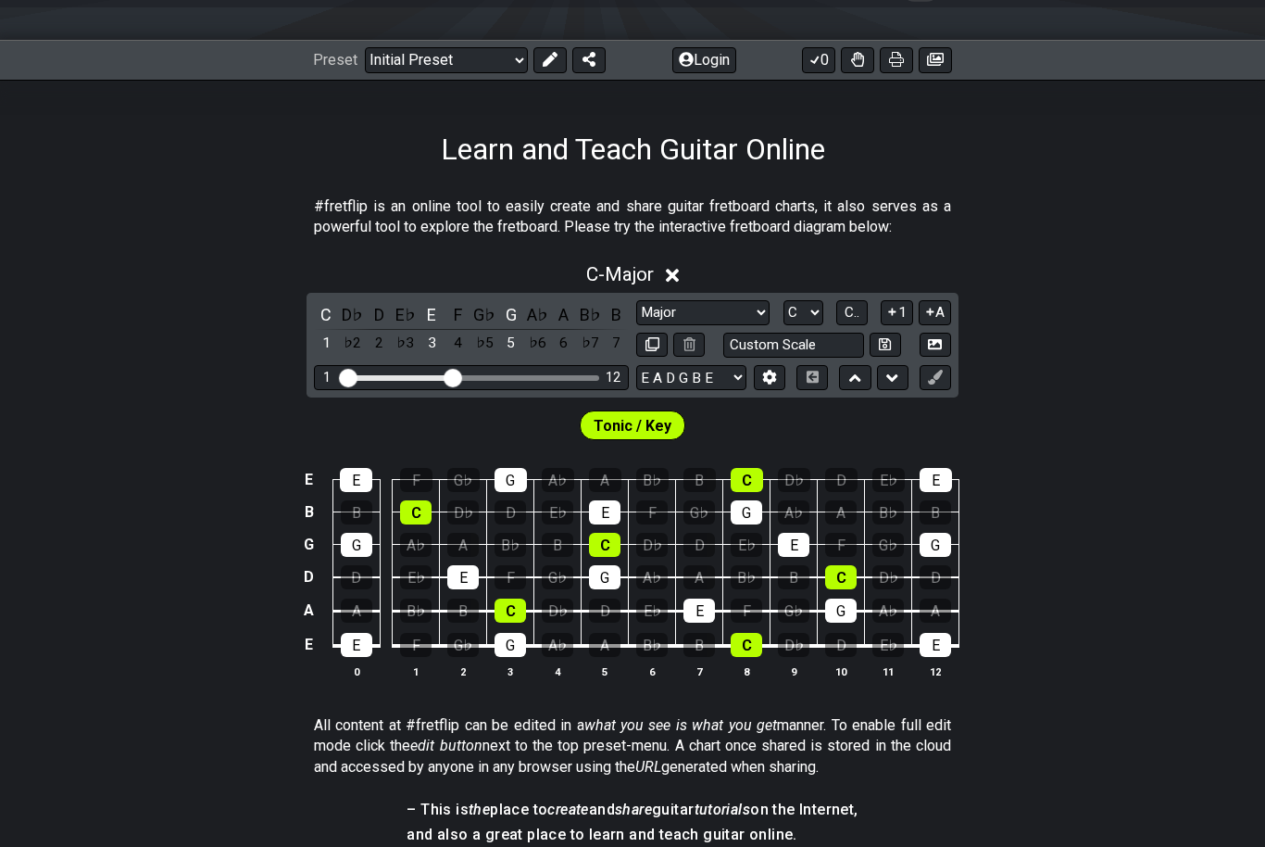
click at [727, 312] on select "Minor Pentatonic Click to edit Minor Pentatonic Major Pentatonic Minor Blues Ma…" at bounding box center [702, 312] width 133 height 25
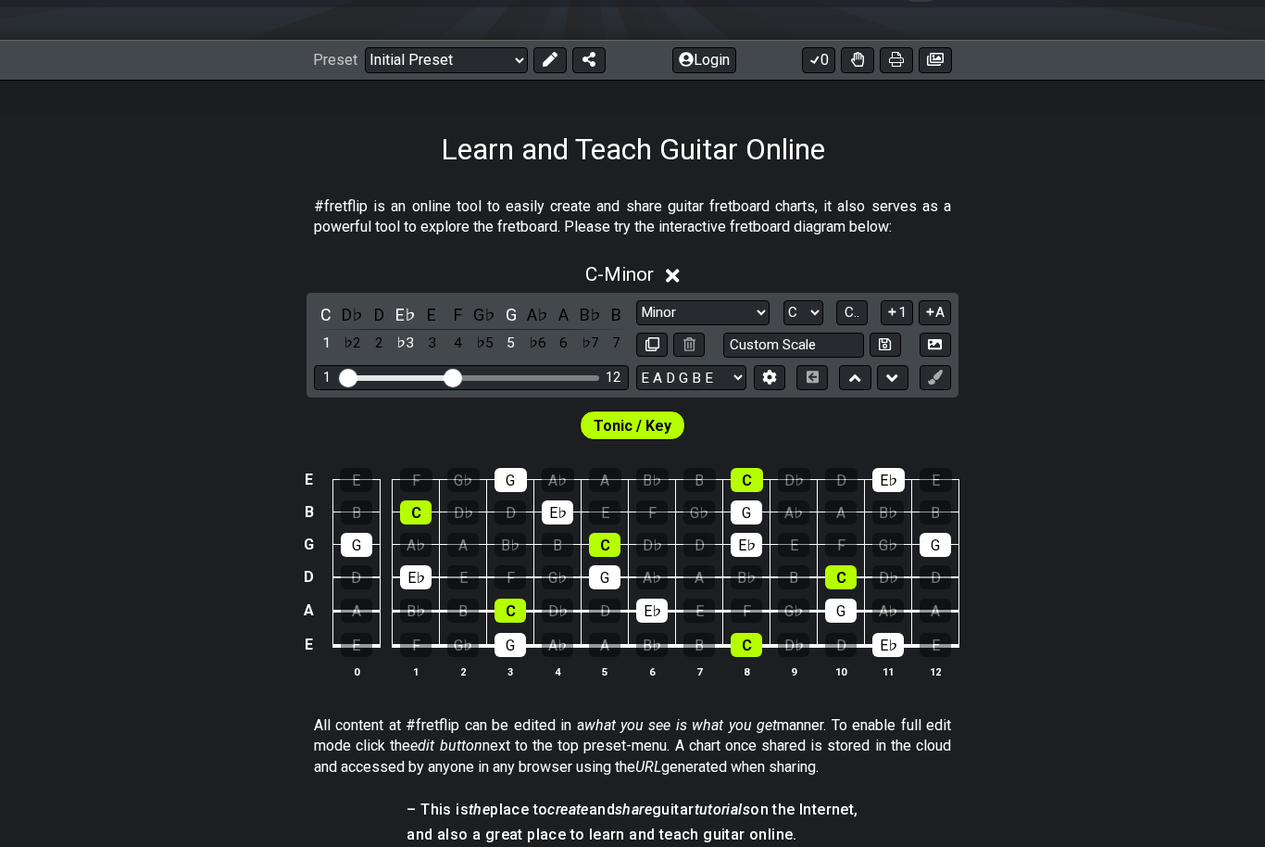
click at [729, 306] on select "Minor Pentatonic Click to edit Minor Pentatonic Major Pentatonic Minor Blues Ma…" at bounding box center [702, 312] width 133 height 25
select select "Major"
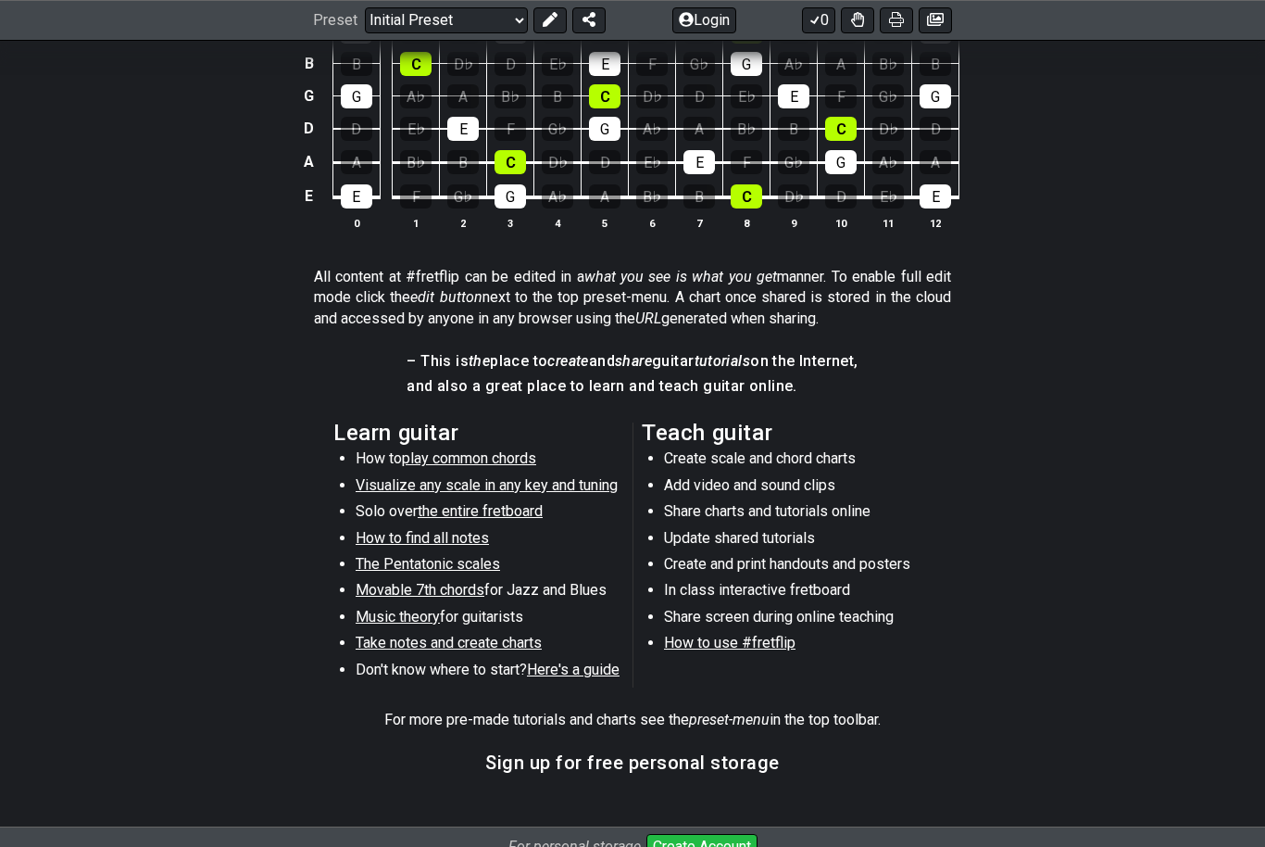
scroll to position [672, 0]
